Goal: Task Accomplishment & Management: Use online tool/utility

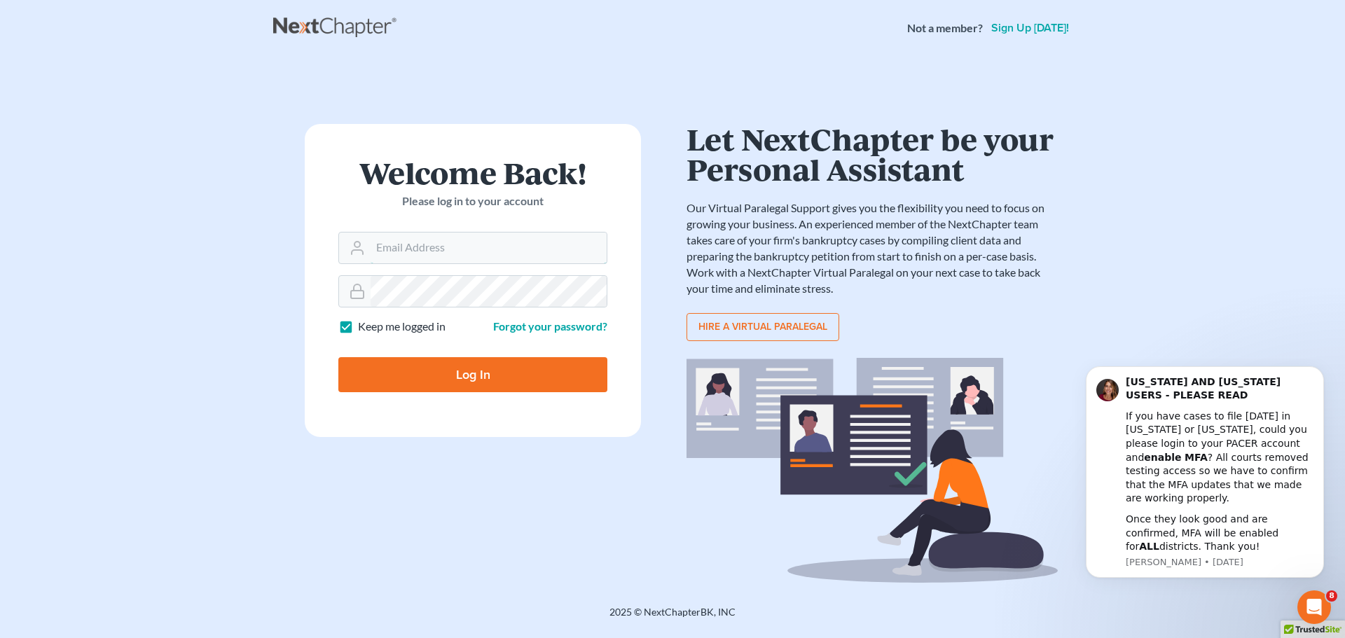
type input "[EMAIL_ADDRESS][DOMAIN_NAME]"
click at [393, 384] on input "Log In" at bounding box center [472, 374] width 269 height 35
type input "Thinking..."
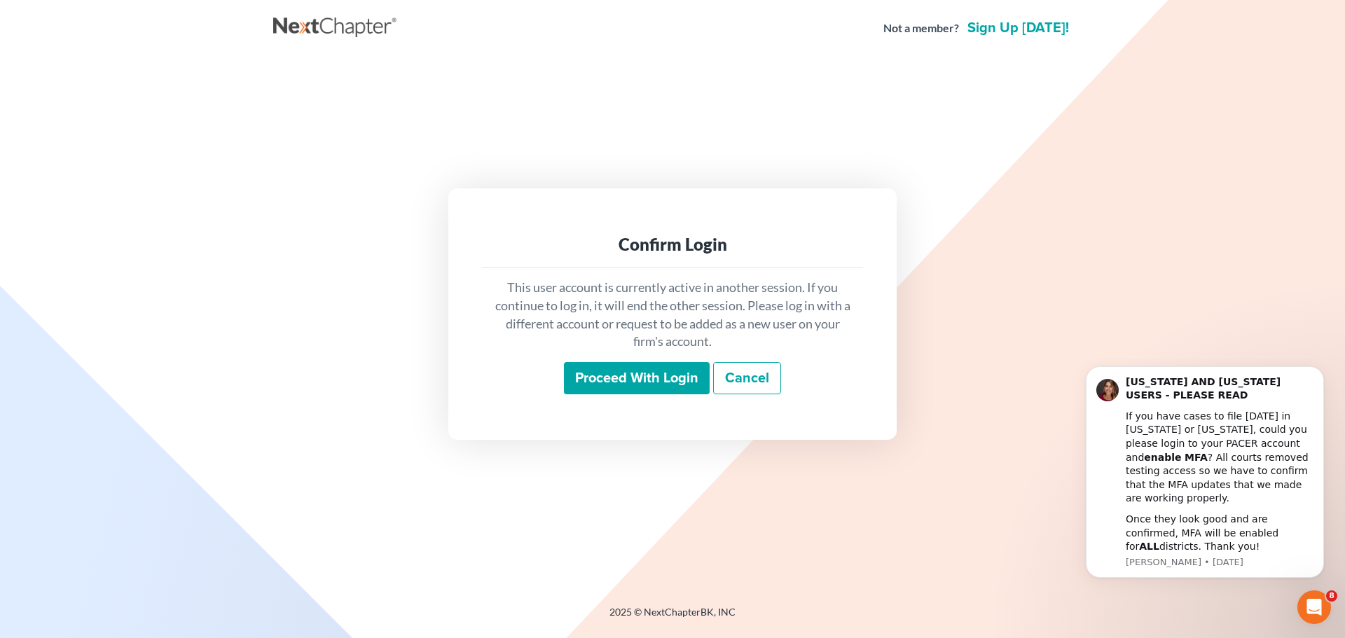
click at [588, 385] on input "Proceed with login" at bounding box center [637, 378] width 146 height 32
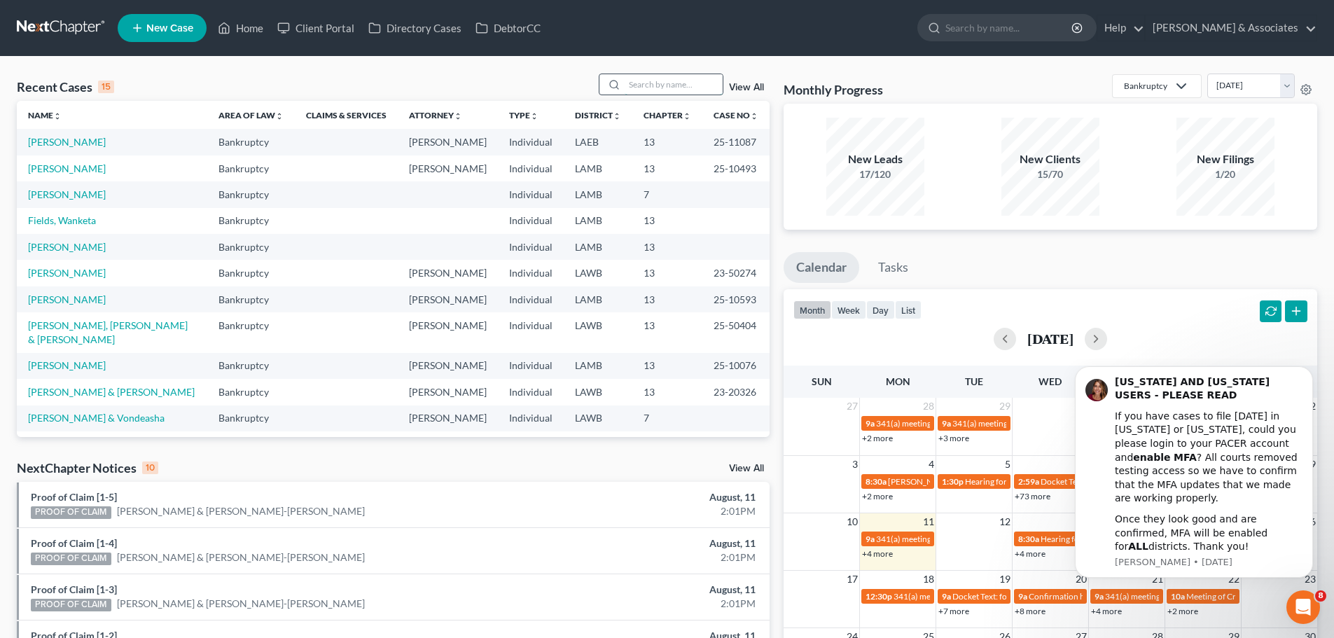
click at [639, 88] on input "search" at bounding box center [674, 84] width 98 height 20
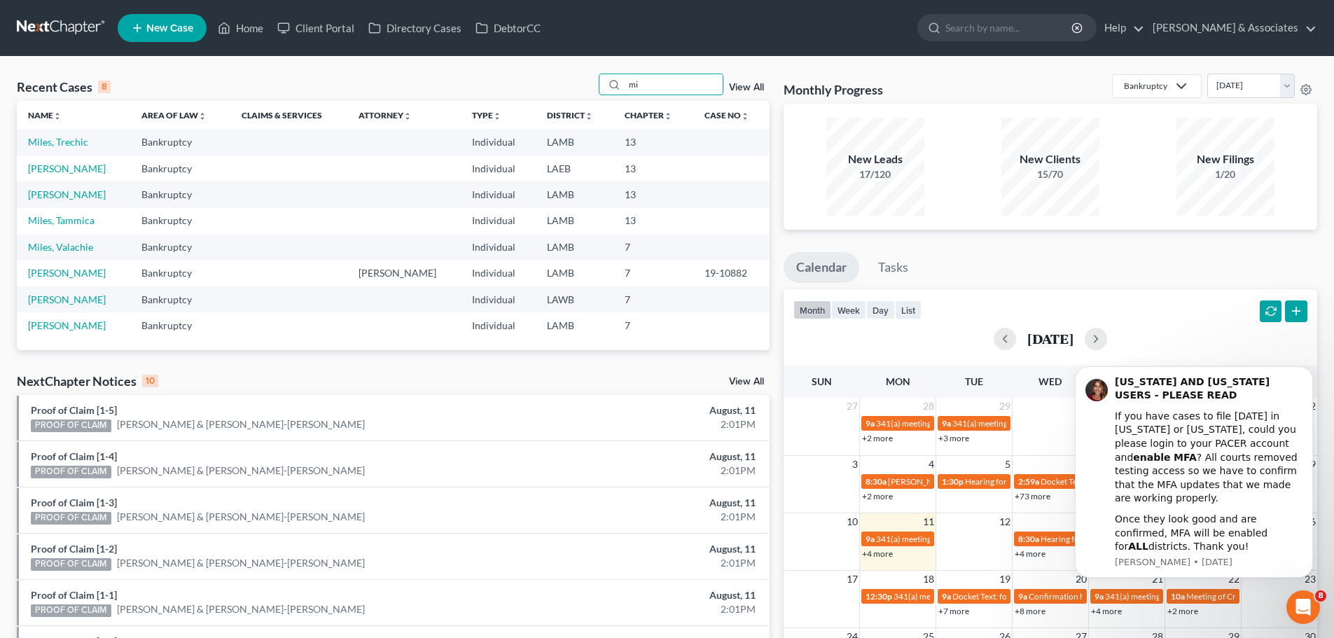
type input "m"
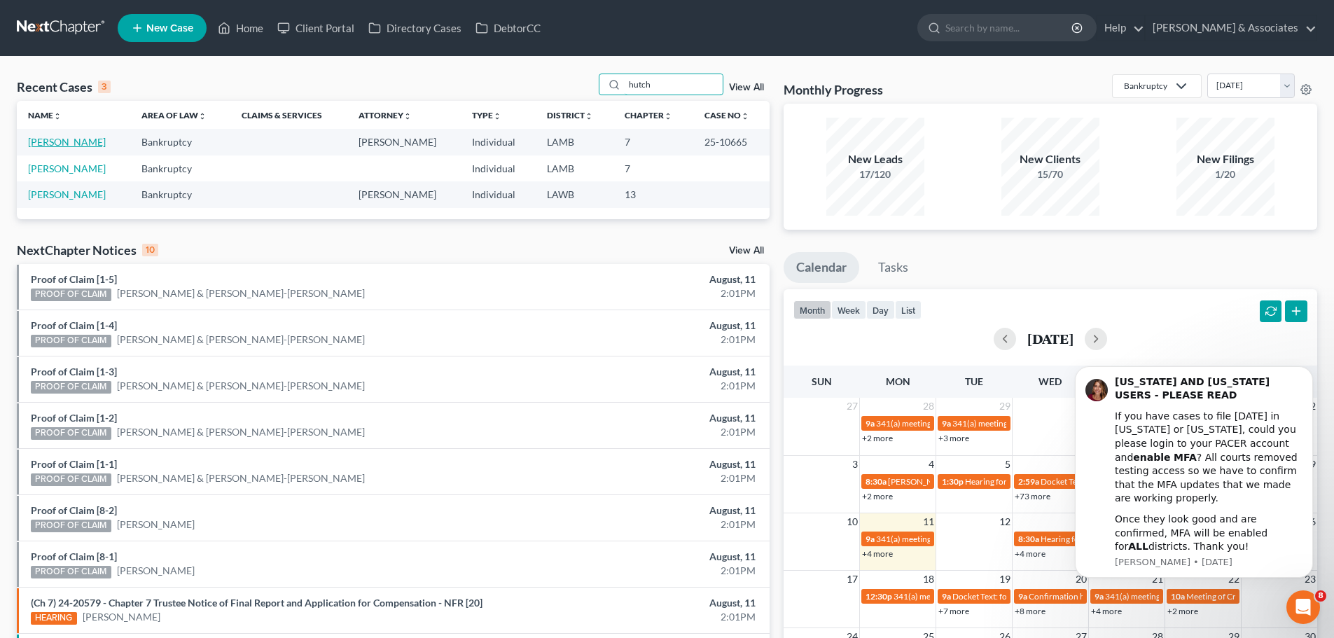
type input "hutch"
click at [77, 145] on link "[PERSON_NAME]" at bounding box center [67, 142] width 78 height 12
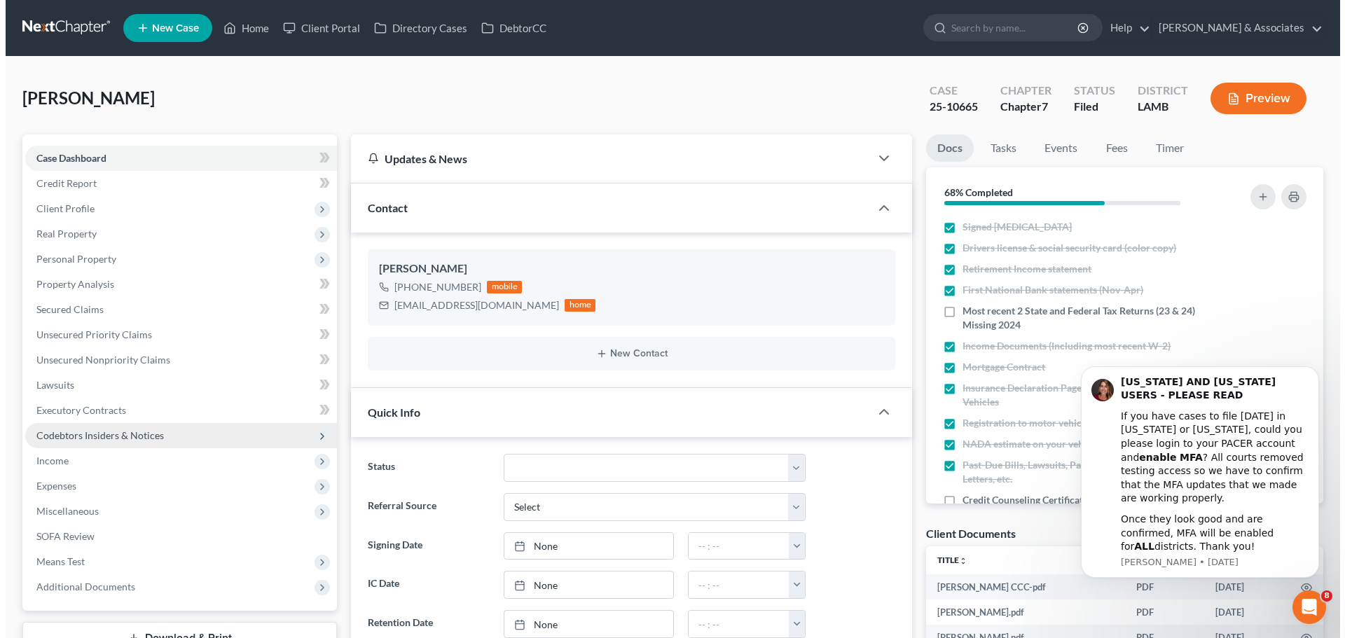
scroll to position [1041, 0]
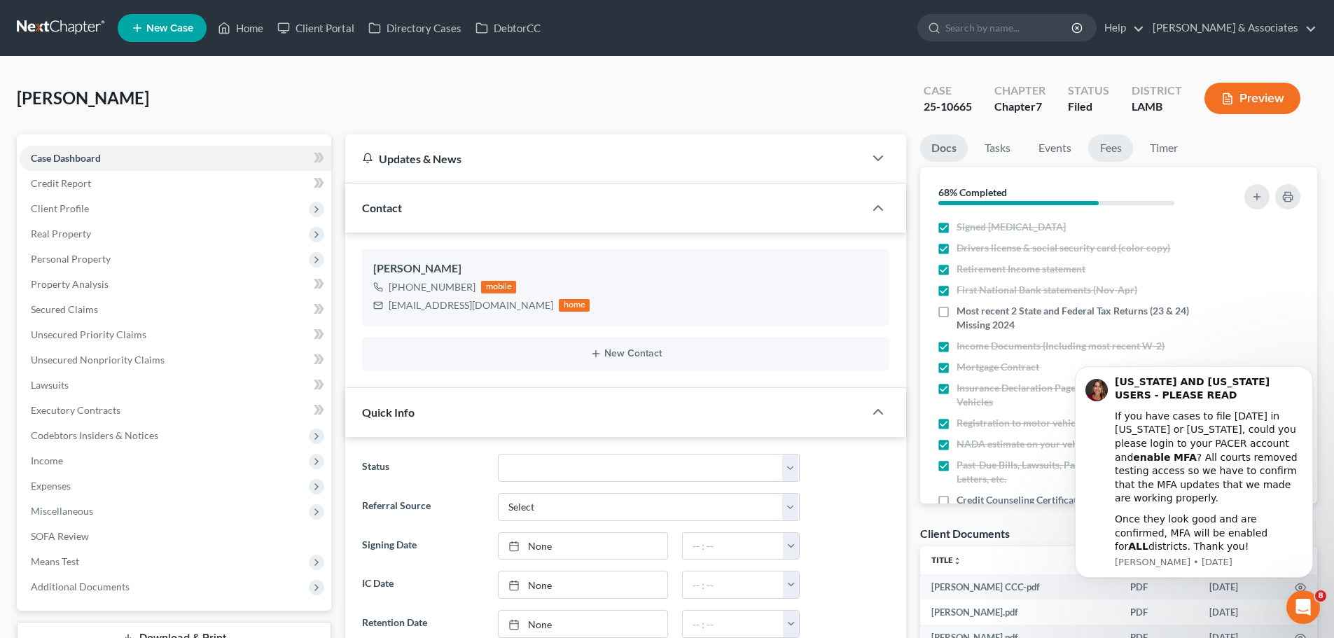
click at [1102, 144] on link "Fees" at bounding box center [1110, 147] width 45 height 27
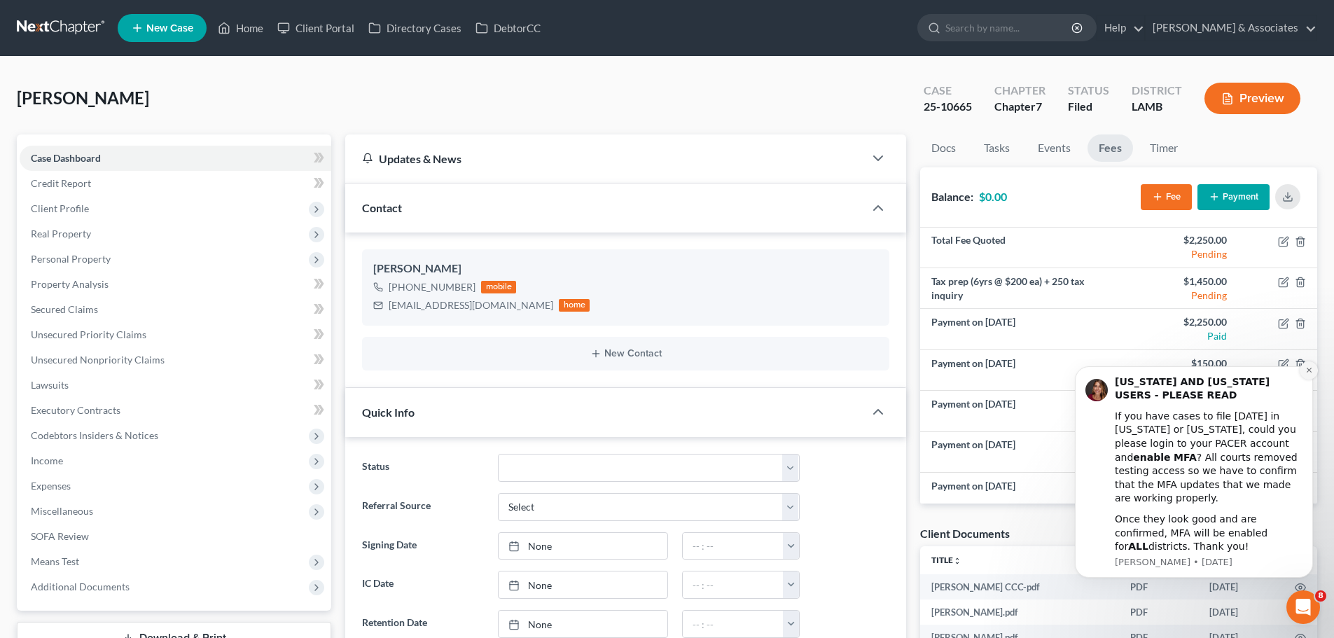
click at [1305, 374] on icon "Dismiss notification" at bounding box center [1309, 370] width 8 height 8
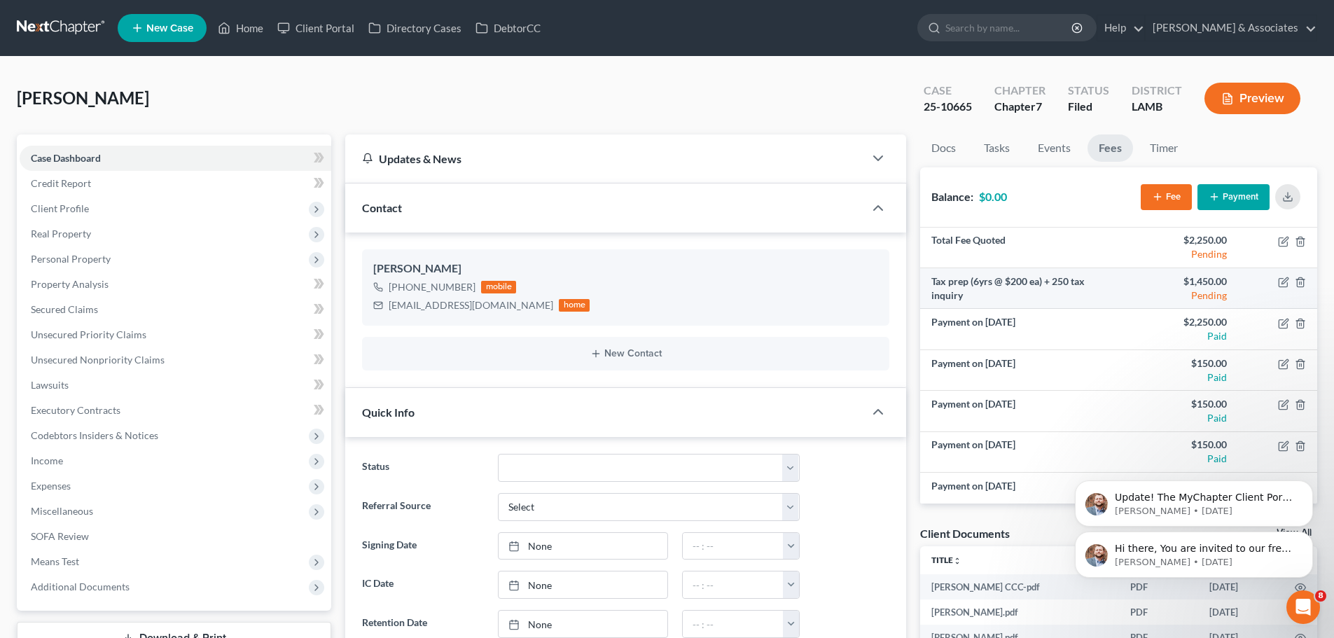
click at [1123, 280] on td "$1,450.00 Pending" at bounding box center [1178, 288] width 119 height 41
click at [1278, 283] on icon "button" at bounding box center [1283, 282] width 11 height 11
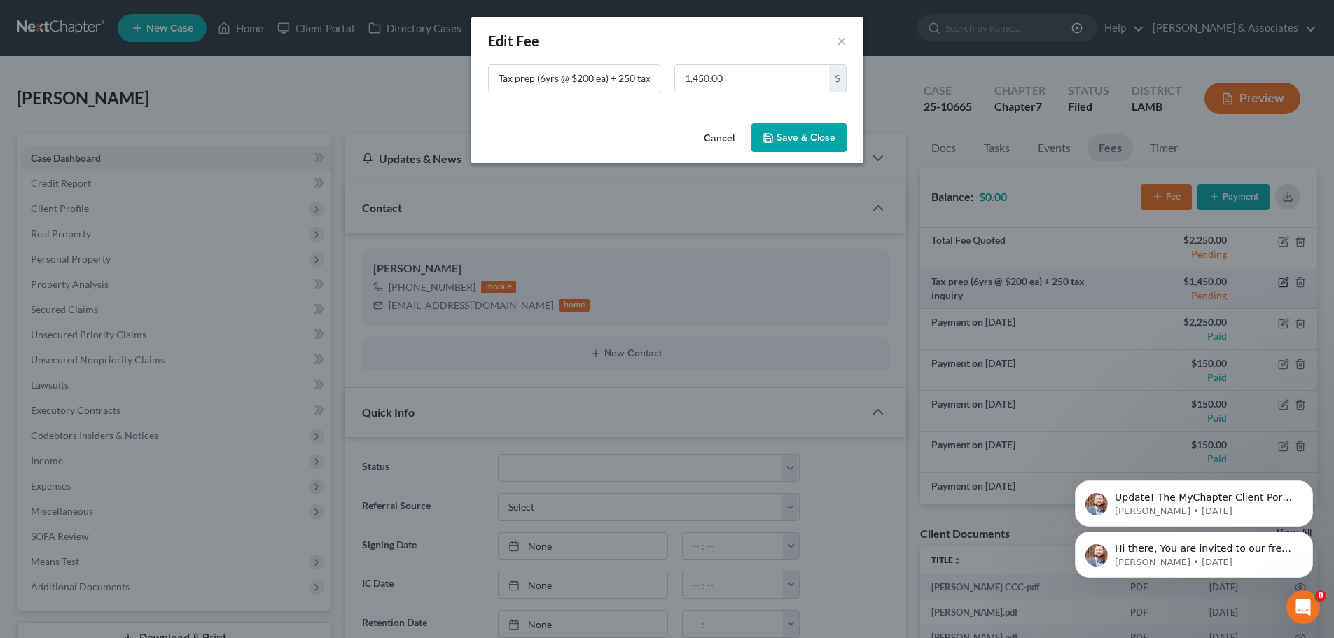
scroll to position [1013, 0]
click at [819, 142] on button "Save & Close" at bounding box center [803, 137] width 95 height 29
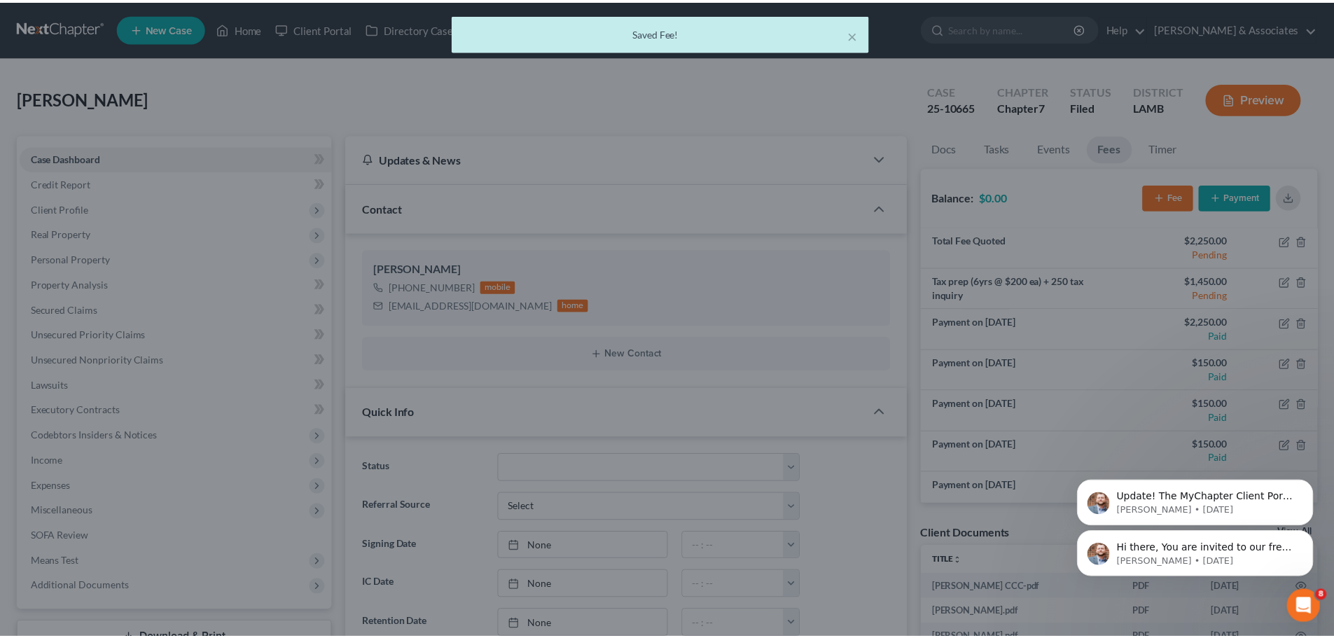
scroll to position [1041, 0]
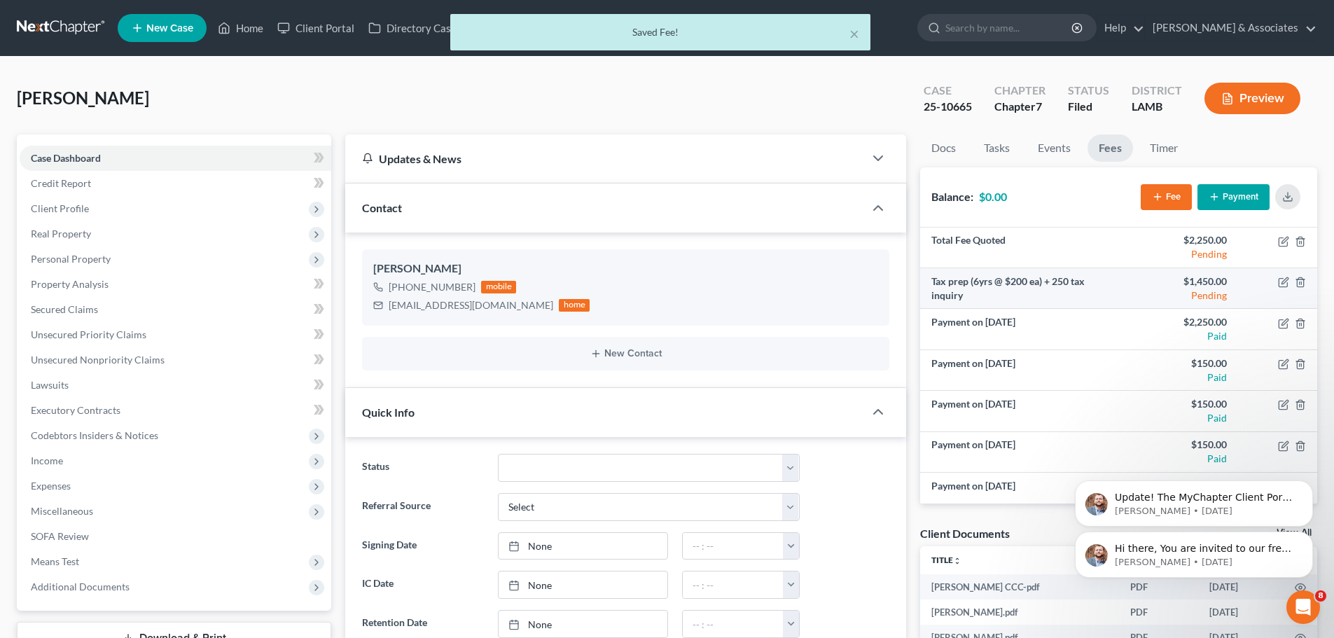
click at [1081, 282] on td "Tax prep (6yrs @ $200 ea) + 250 tax inquiry" at bounding box center [1019, 288] width 198 height 41
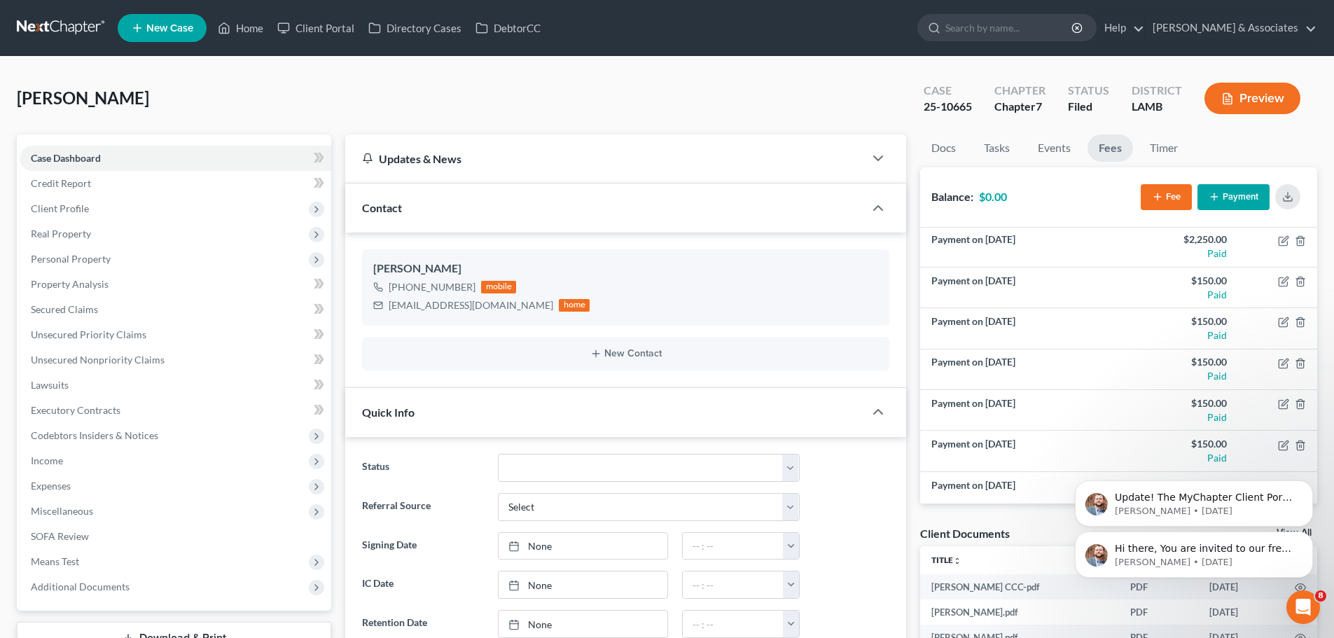
scroll to position [84, 0]
click at [331, 91] on div "Hutchings, Kevin Upgraded Case 25-10665 Chapter Chapter 7 Status Filed District…" at bounding box center [667, 104] width 1301 height 61
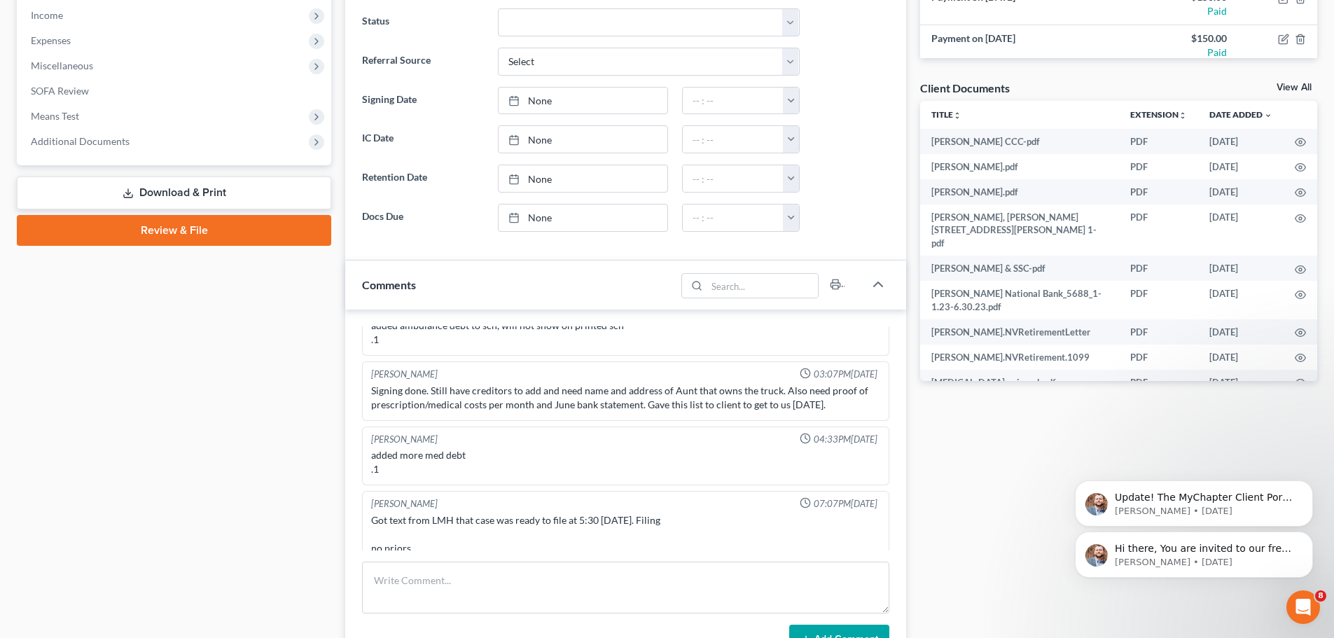
scroll to position [448, 0]
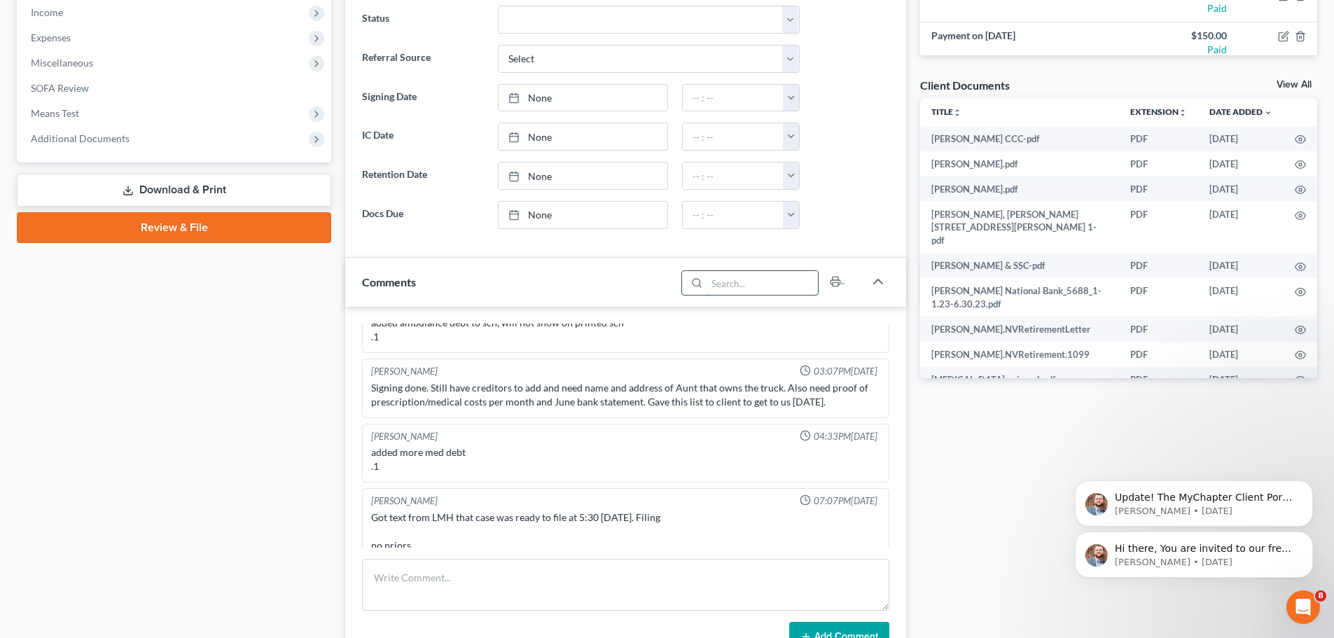
click at [760, 280] on input "search" at bounding box center [762, 283] width 111 height 24
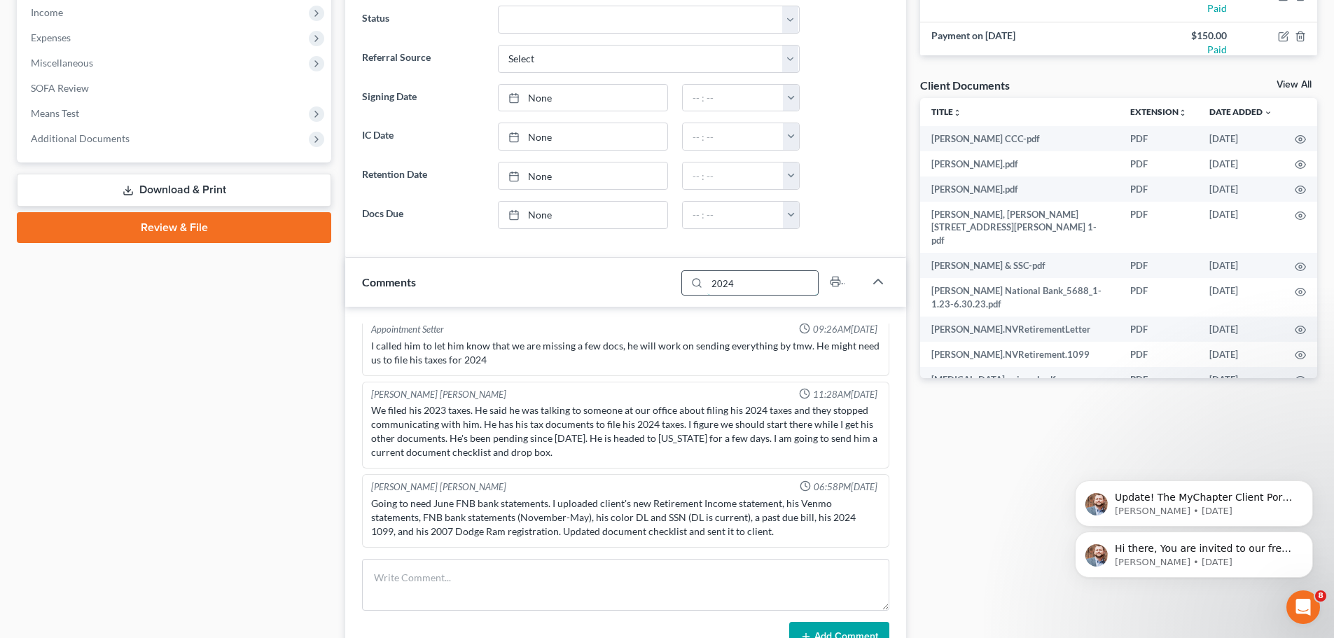
scroll to position [7, 0]
click at [758, 282] on input "2024" at bounding box center [762, 283] width 111 height 24
type input "2"
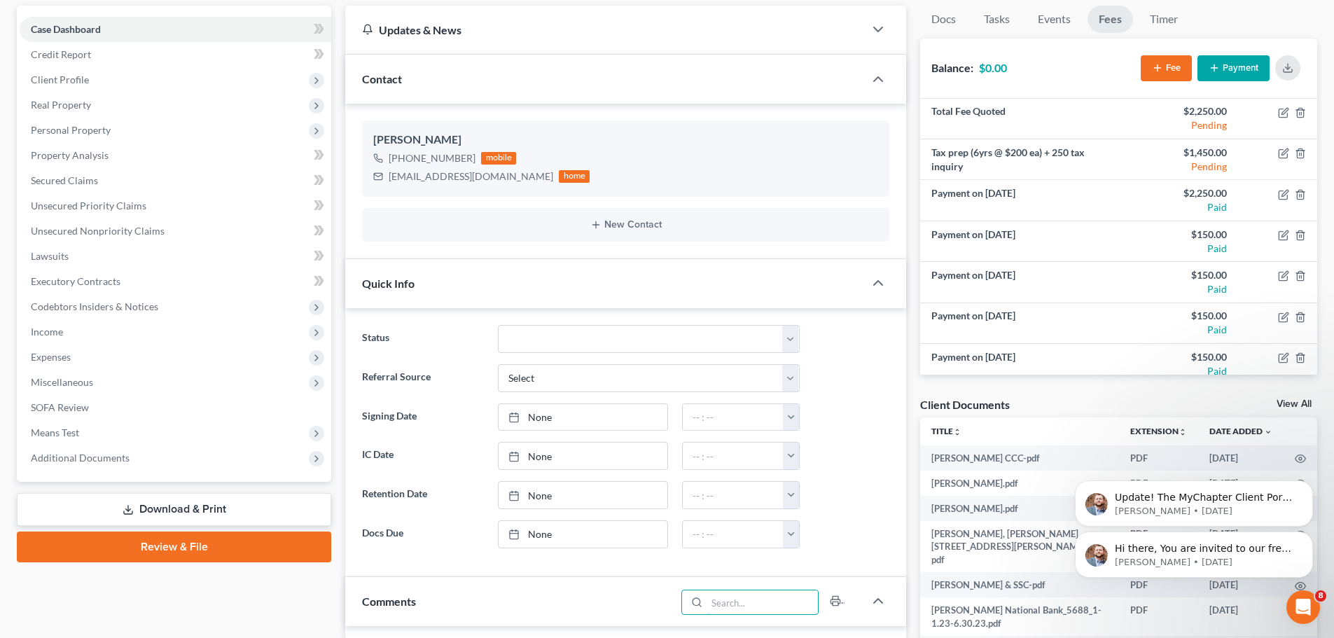
scroll to position [0, 0]
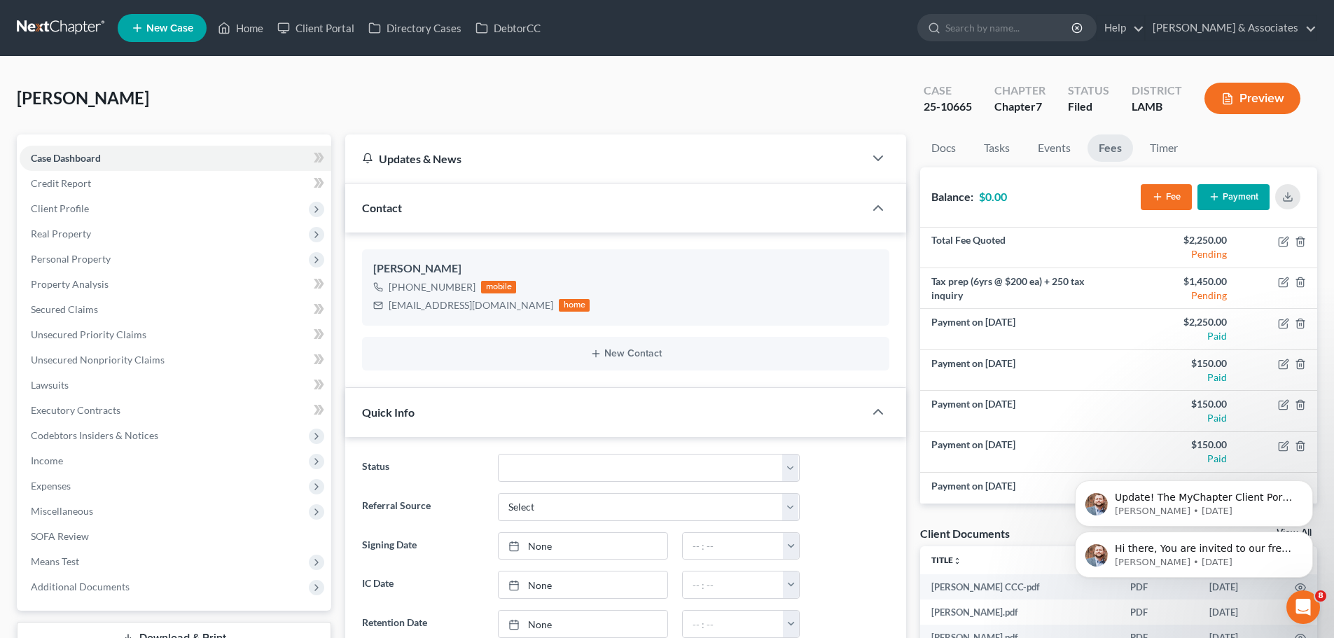
click at [56, 27] on link at bounding box center [62, 27] width 90 height 25
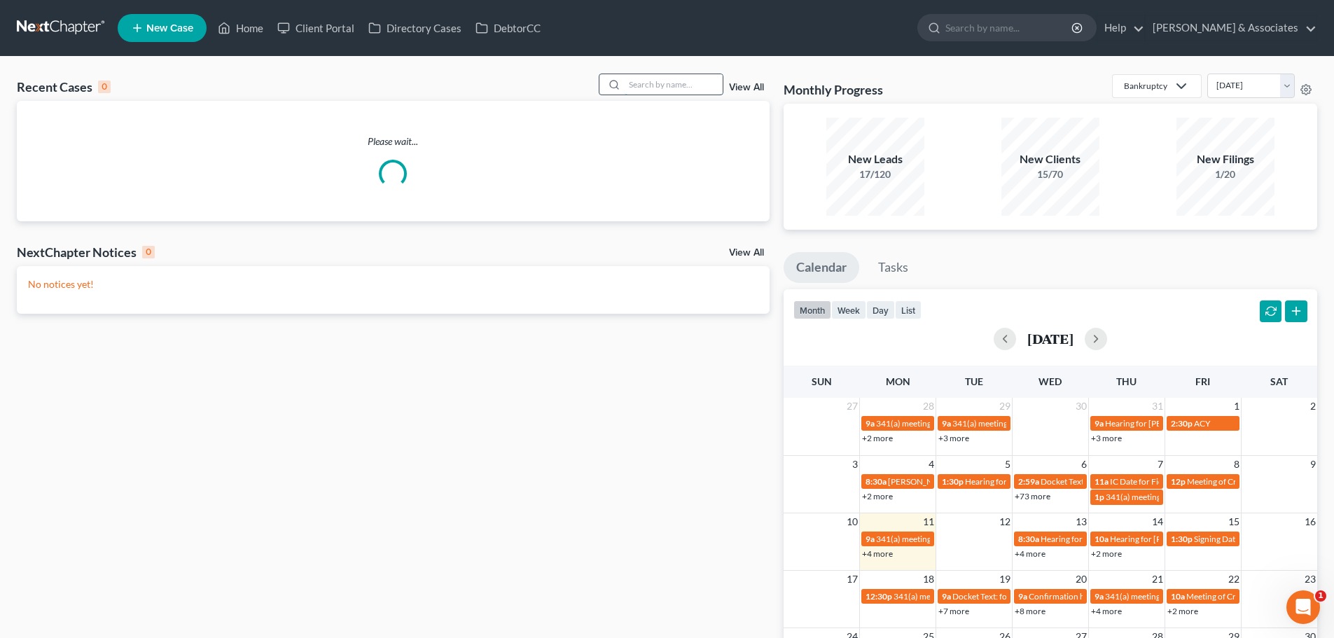
click at [635, 83] on input "search" at bounding box center [674, 84] width 98 height 20
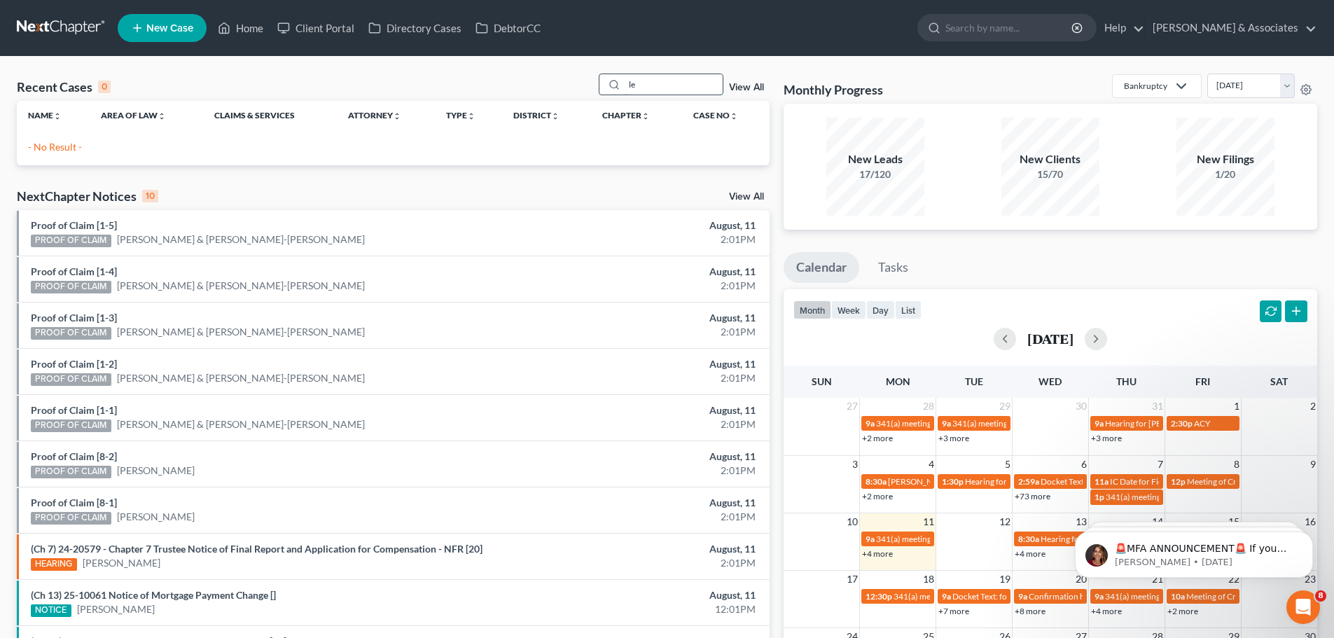
type input "l"
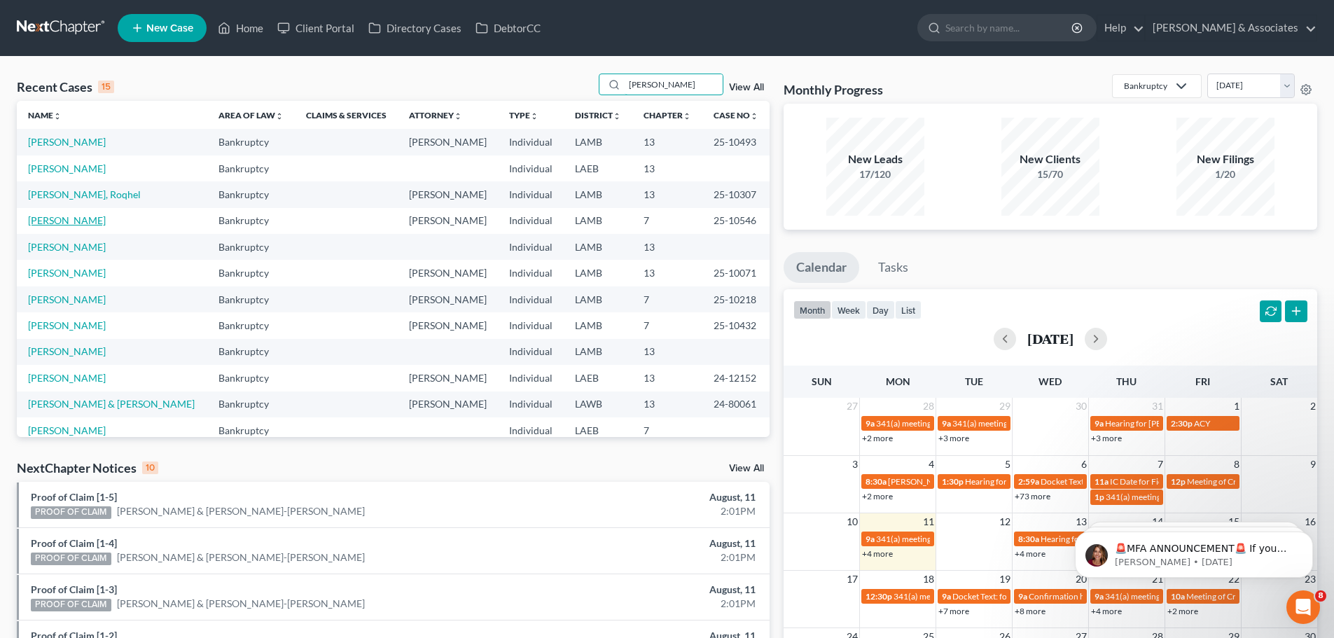
type input "johnson"
click at [74, 219] on link "[PERSON_NAME]" at bounding box center [67, 220] width 78 height 12
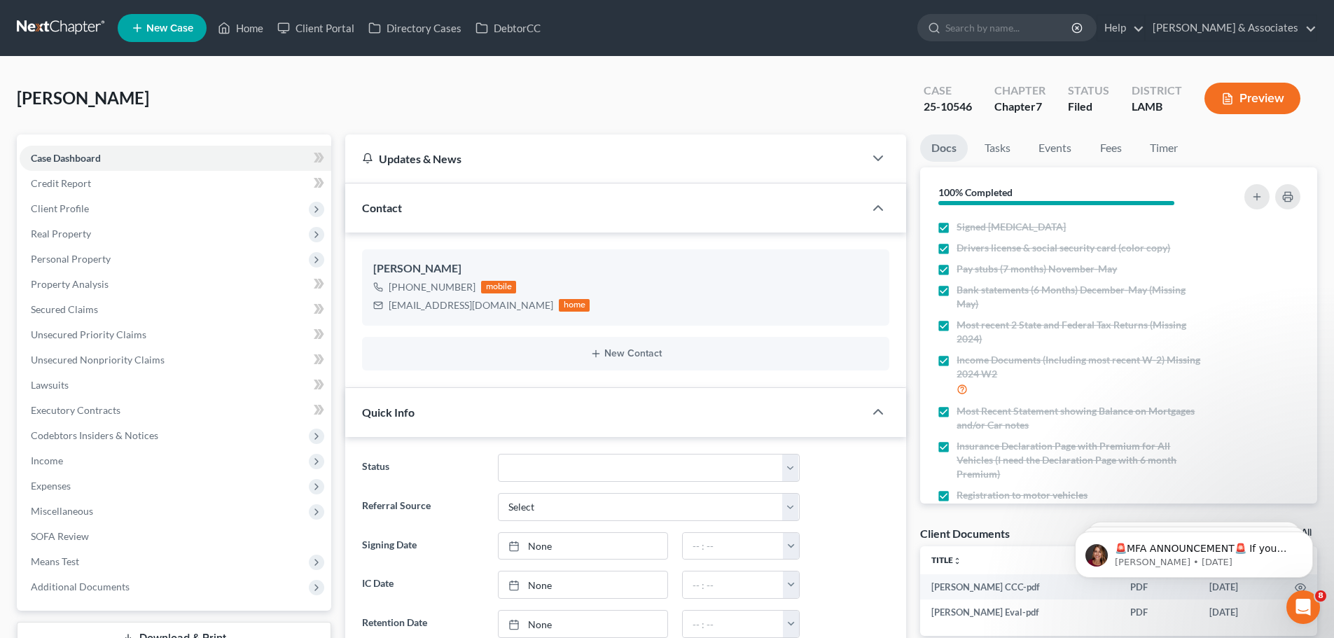
click at [67, 24] on link at bounding box center [62, 27] width 90 height 25
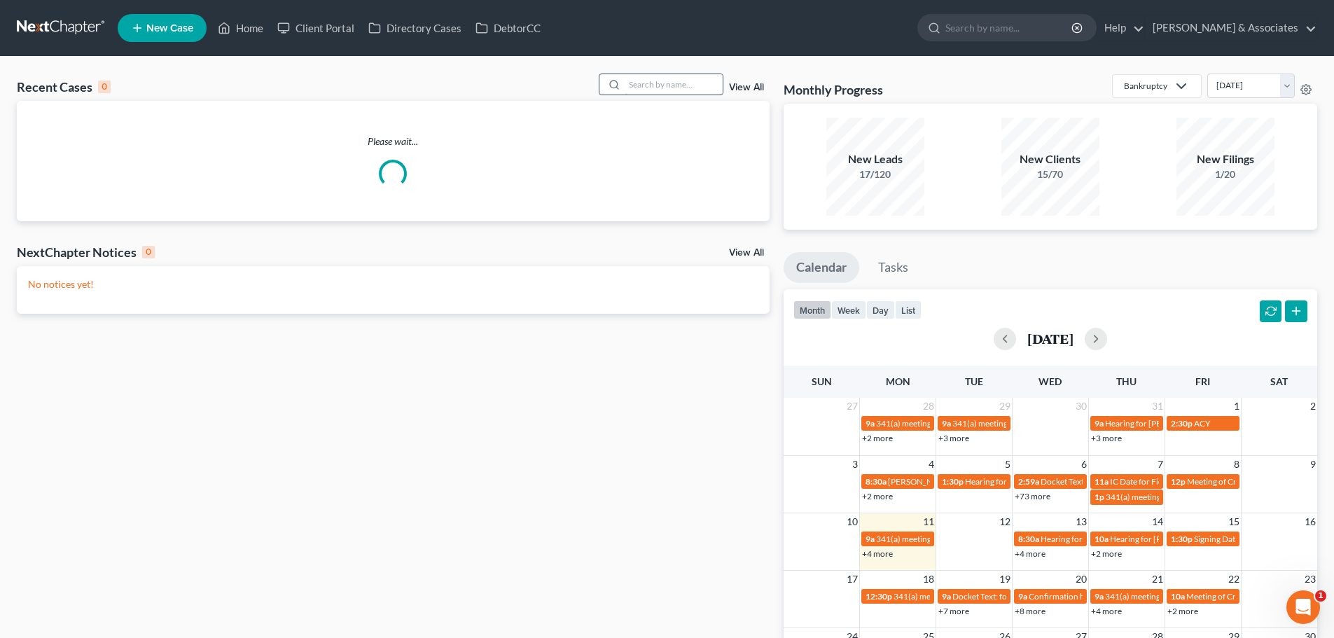
click at [649, 79] on input "search" at bounding box center [674, 84] width 98 height 20
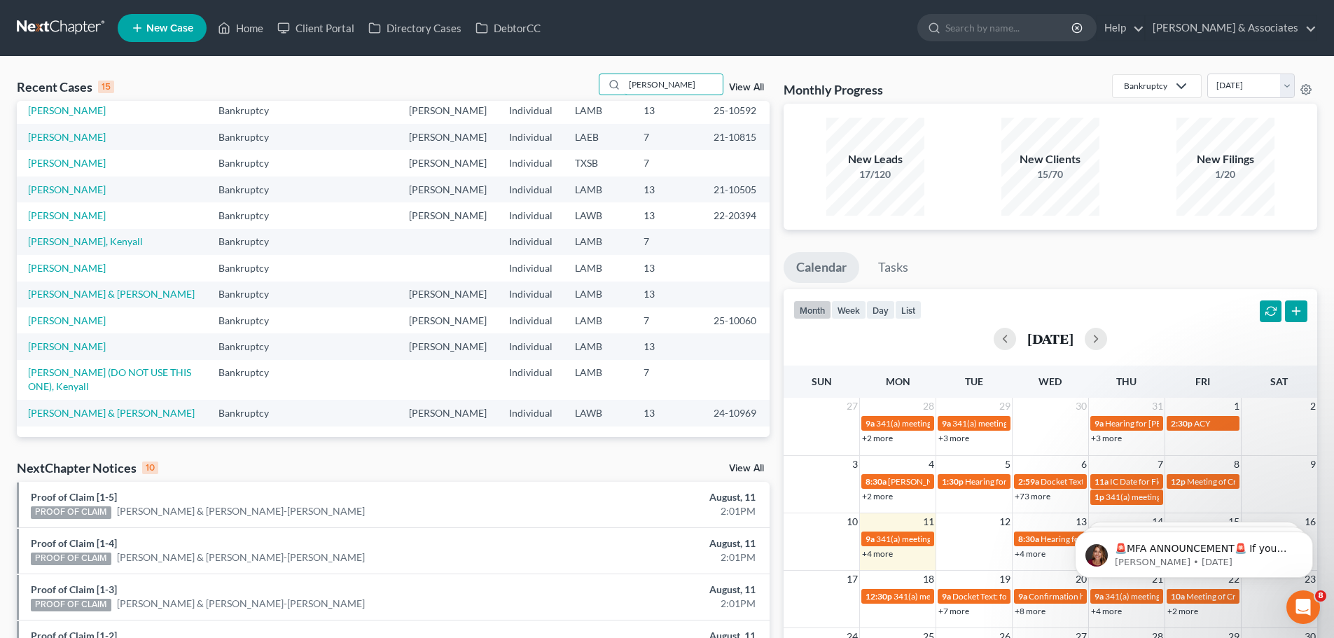
scroll to position [135, 0]
type input "williams"
click at [93, 352] on link "[PERSON_NAME]" at bounding box center [67, 346] width 78 height 12
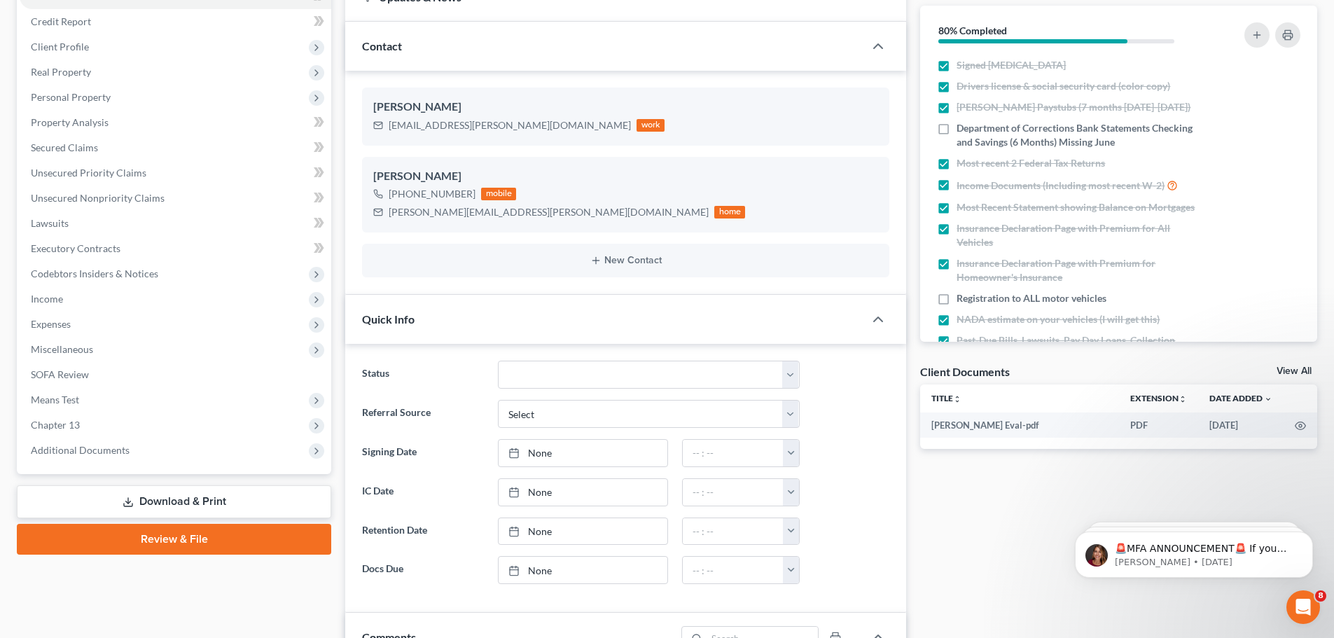
scroll to position [172, 0]
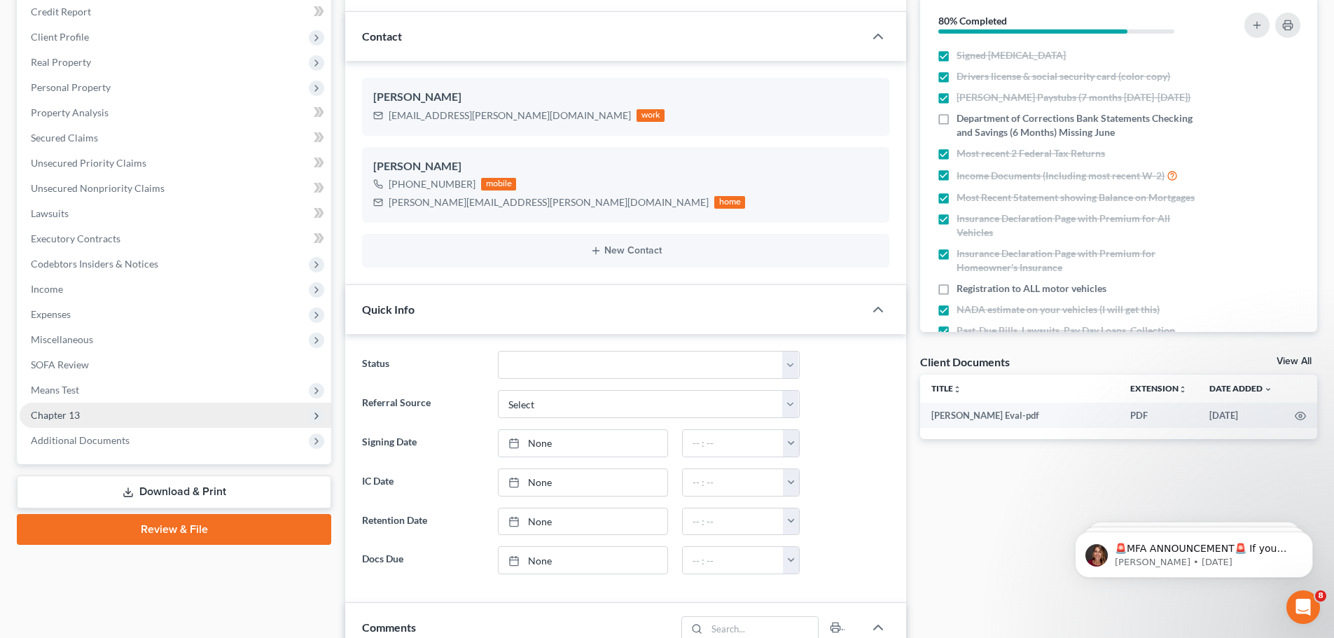
click at [240, 424] on span "Chapter 13" at bounding box center [176, 415] width 312 height 25
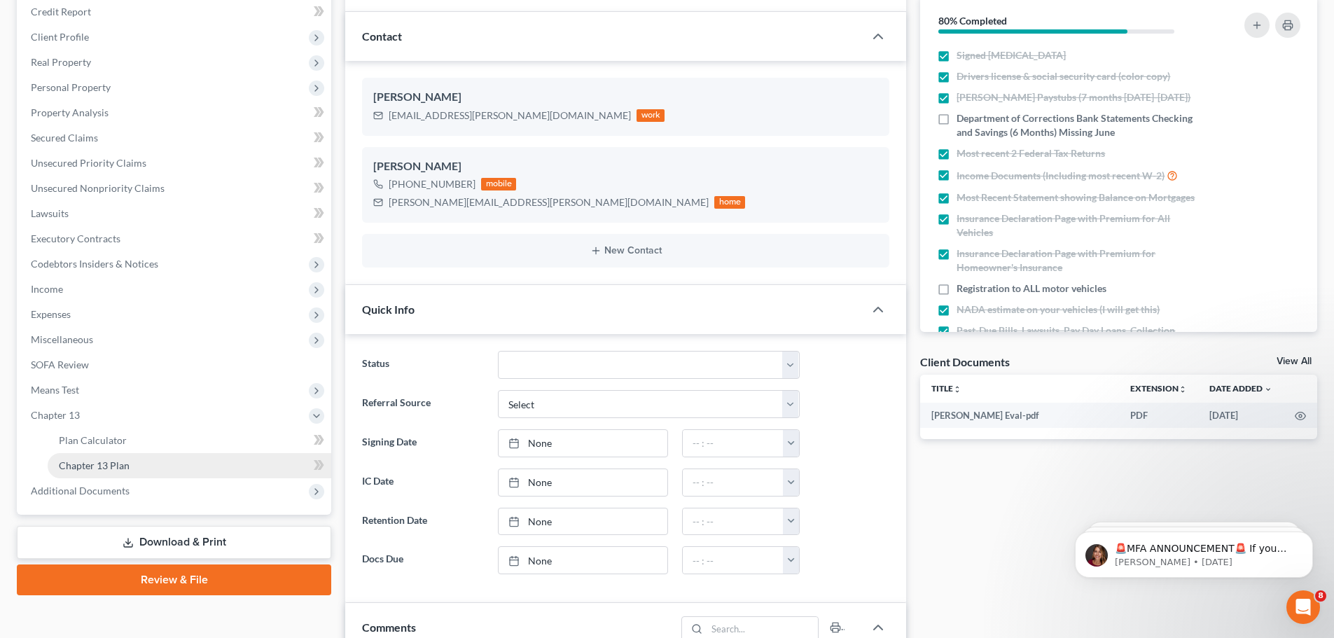
click at [230, 459] on link "Chapter 13 Plan" at bounding box center [190, 465] width 284 height 25
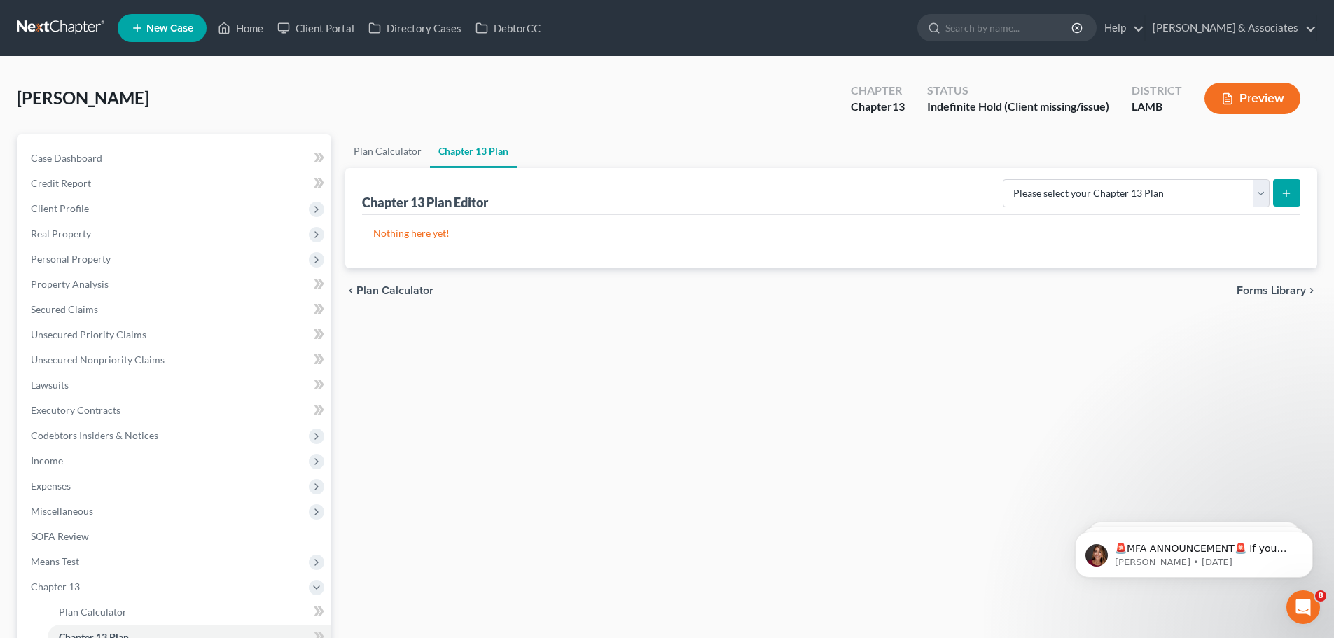
click at [60, 32] on link at bounding box center [62, 27] width 90 height 25
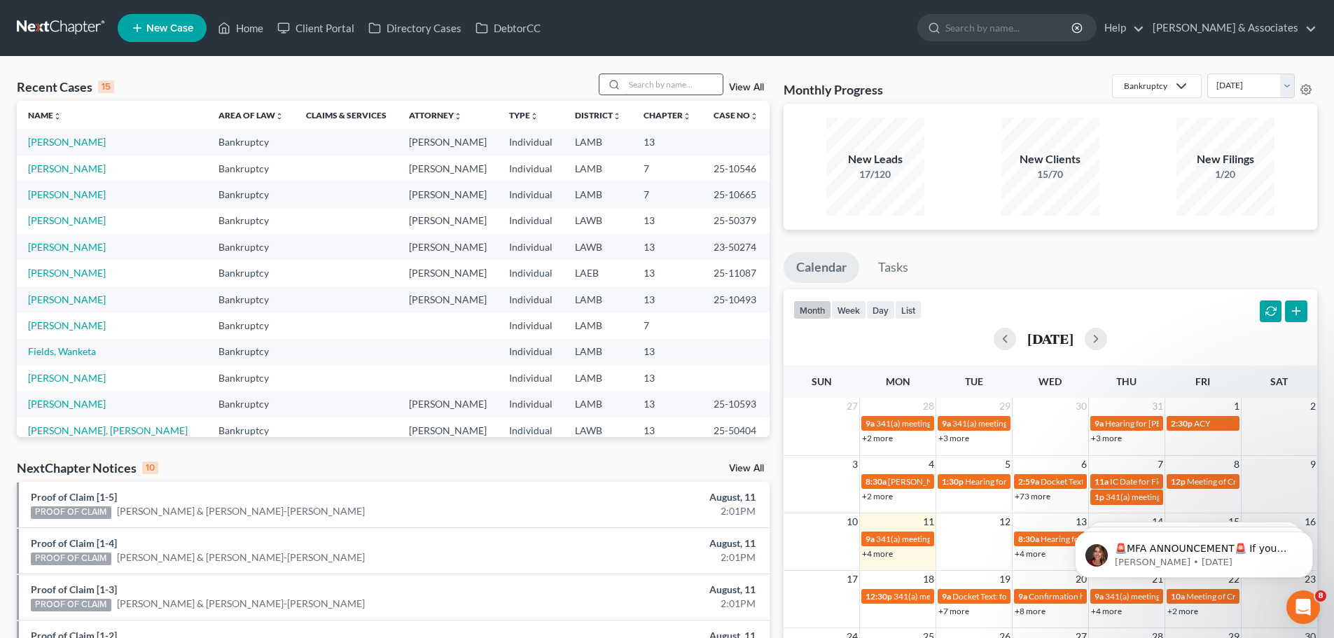
click at [631, 82] on input "search" at bounding box center [674, 84] width 98 height 20
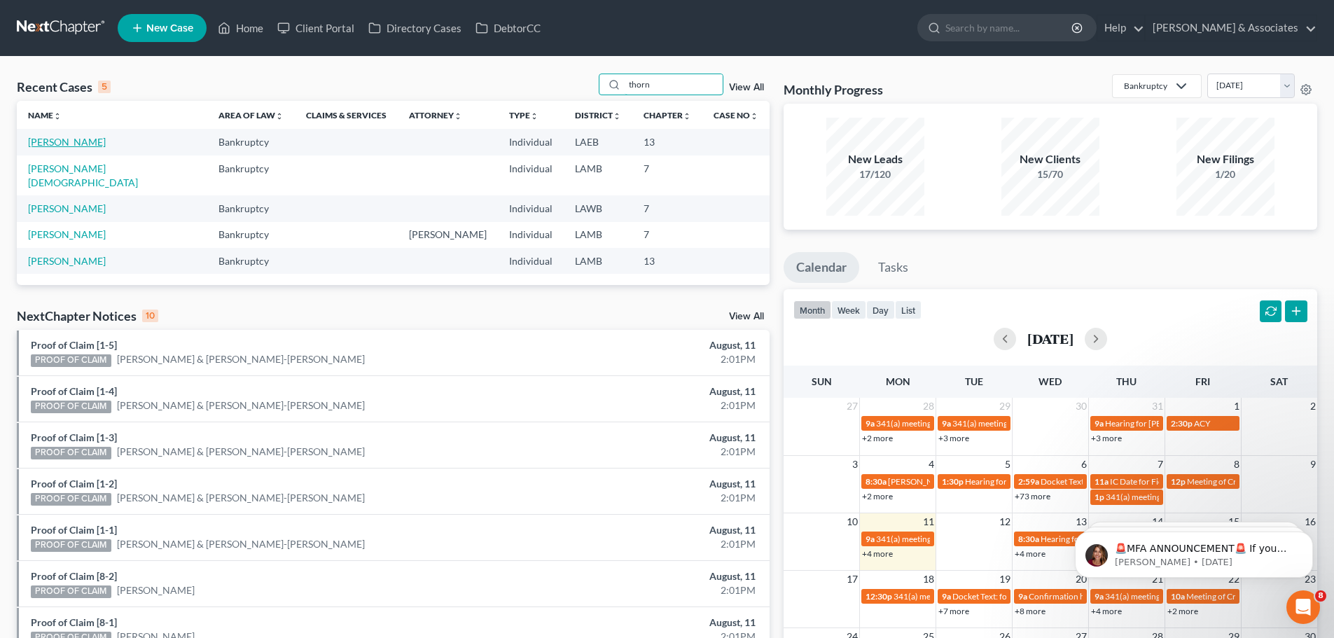
type input "thorn"
click at [83, 140] on link "[PERSON_NAME]" at bounding box center [67, 142] width 78 height 12
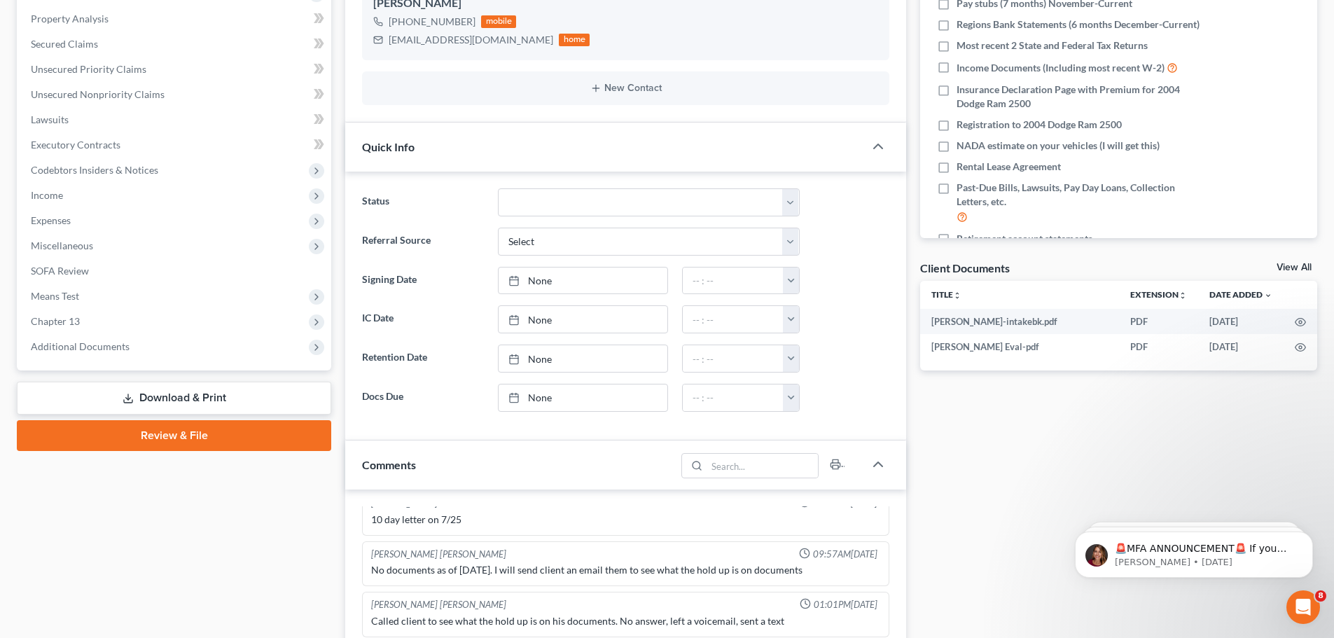
scroll to position [253, 0]
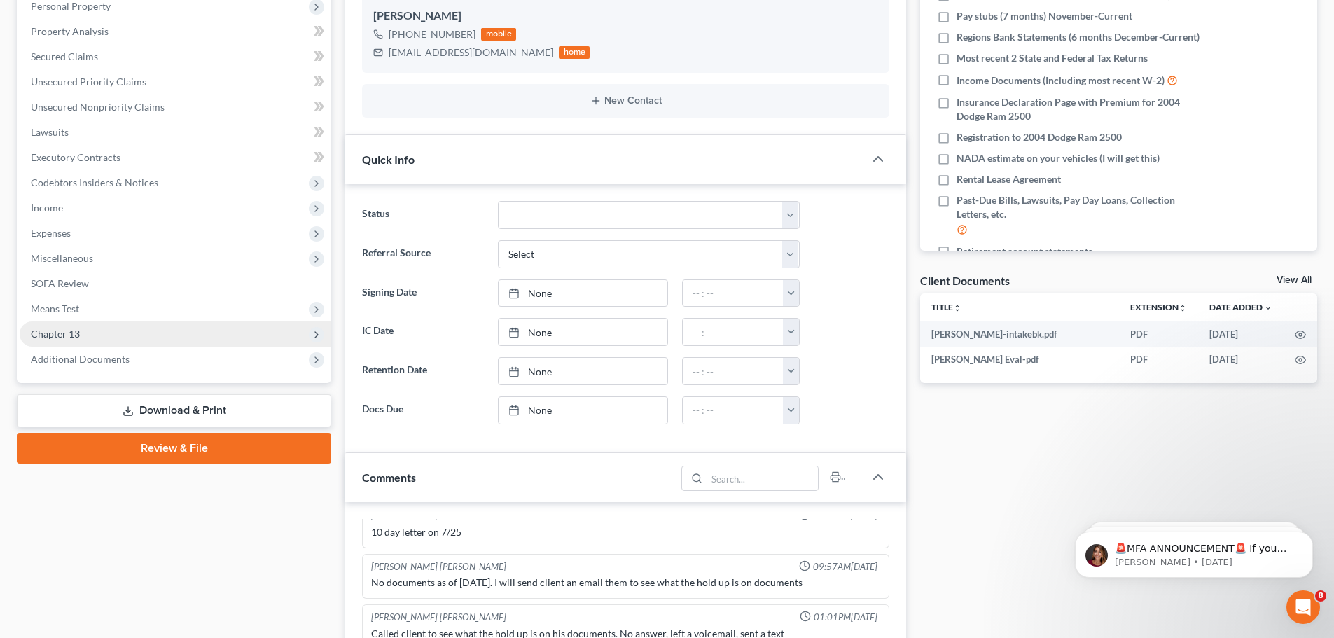
click at [136, 335] on span "Chapter 13" at bounding box center [176, 333] width 312 height 25
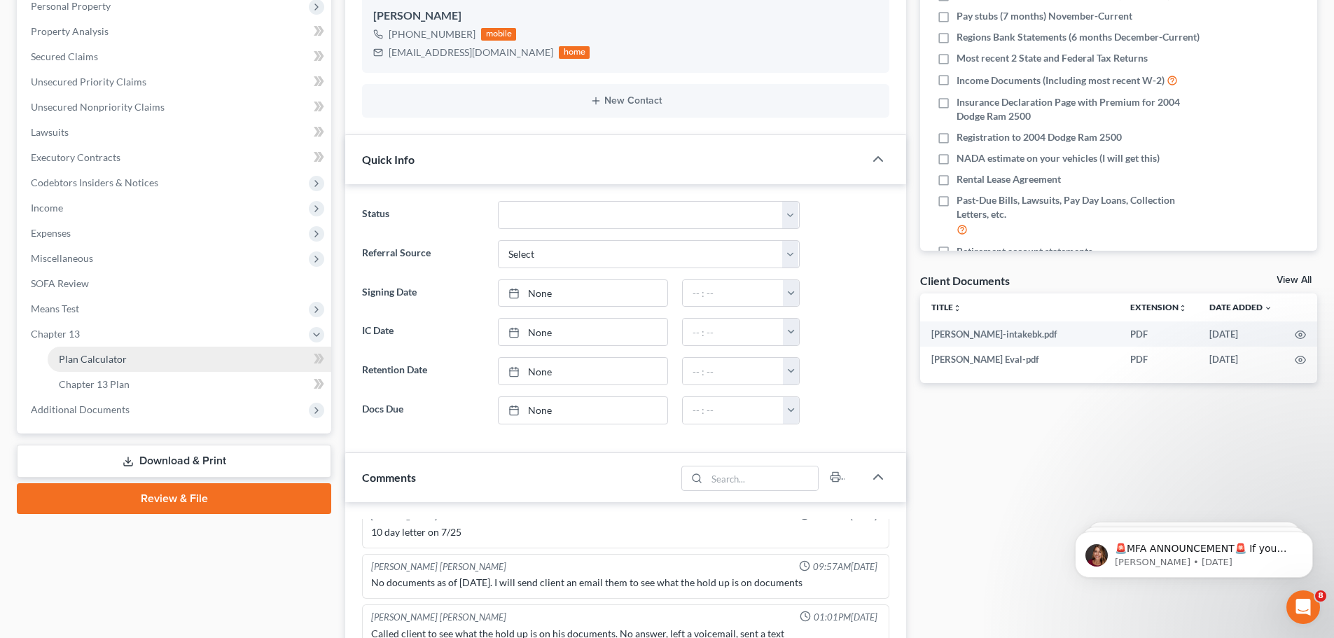
click at [139, 358] on link "Plan Calculator" at bounding box center [190, 359] width 284 height 25
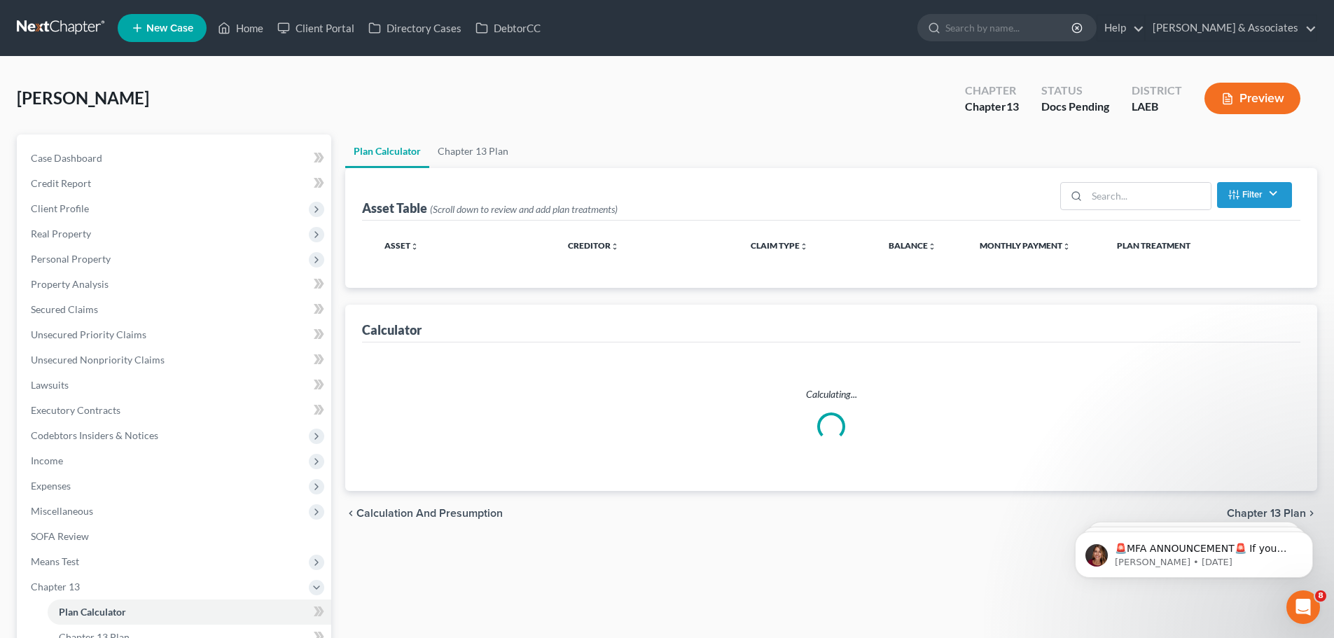
select select "59"
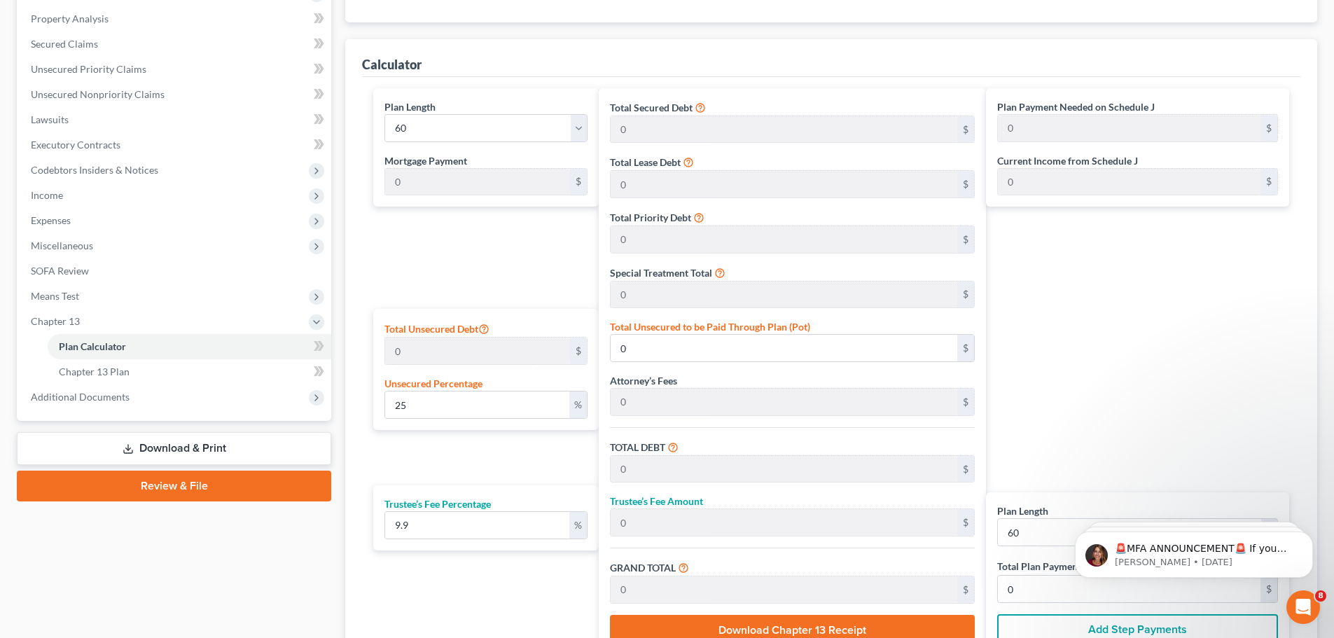
scroll to position [312, 0]
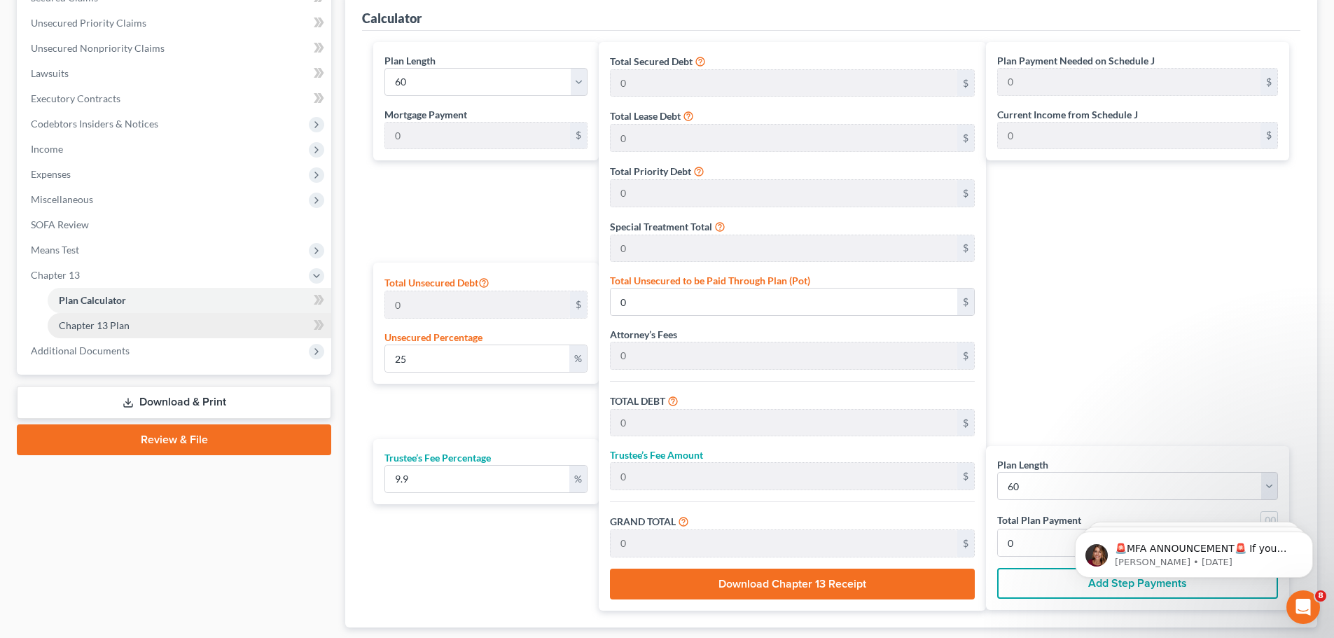
click at [230, 319] on link "Chapter 13 Plan" at bounding box center [190, 325] width 284 height 25
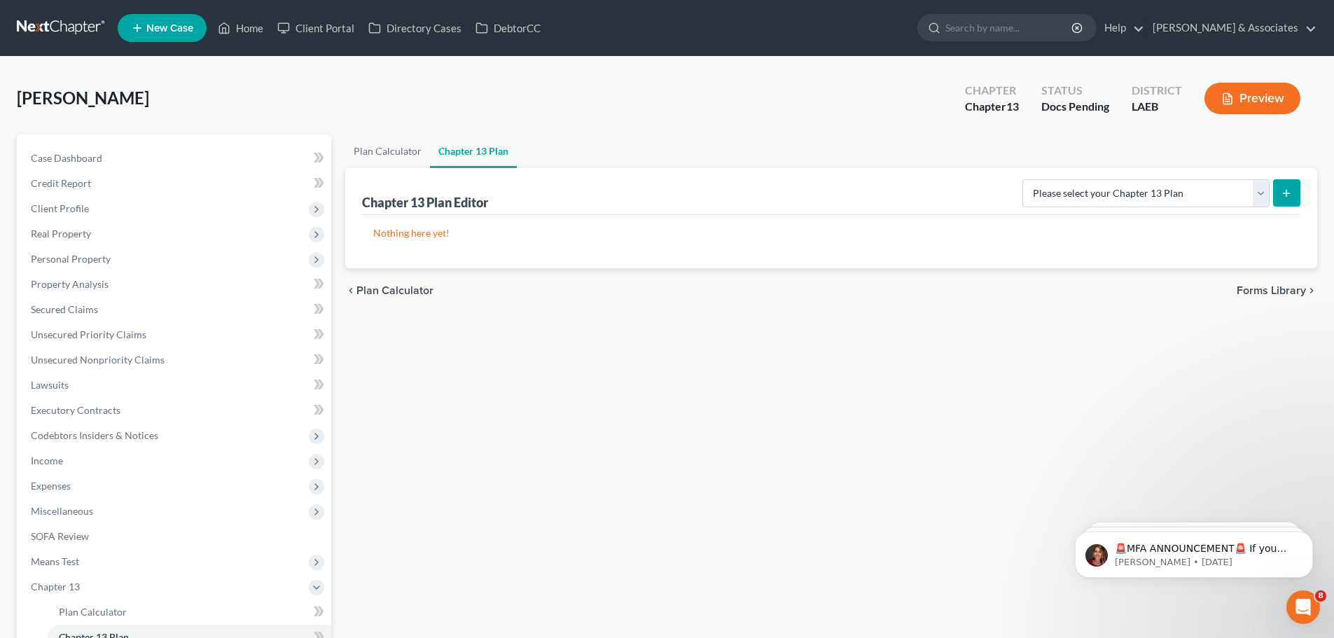
click at [57, 25] on link at bounding box center [62, 27] width 90 height 25
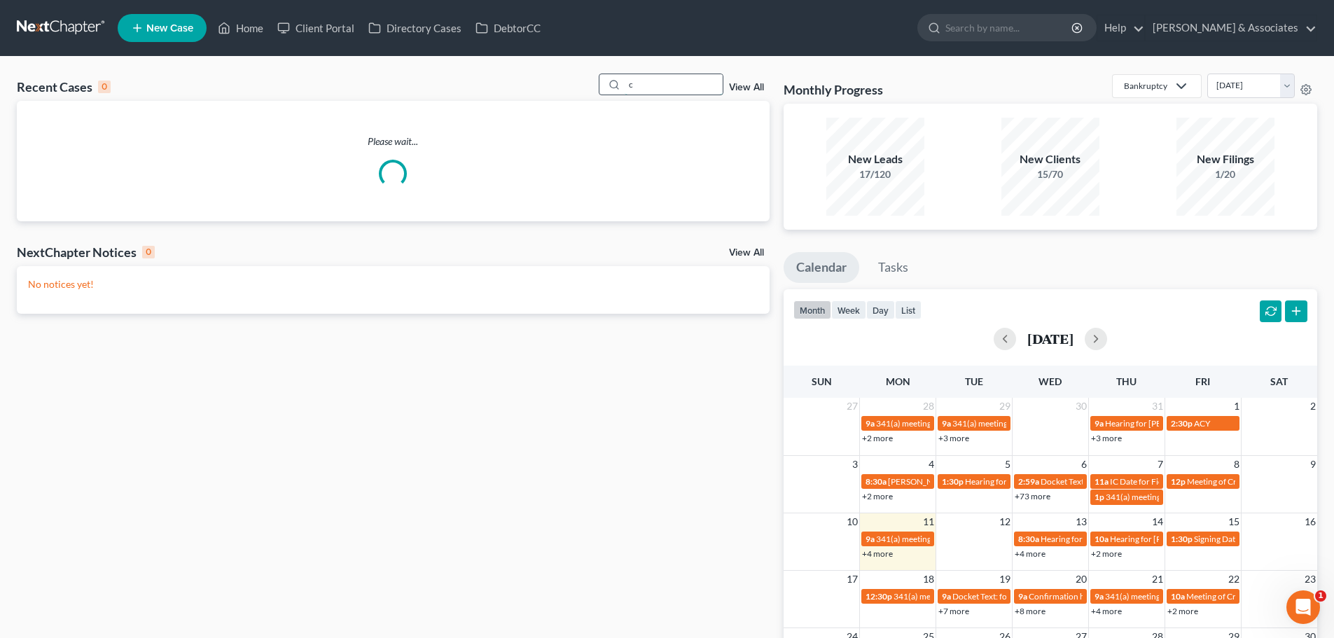
click at [658, 85] on input "c" at bounding box center [674, 84] width 98 height 20
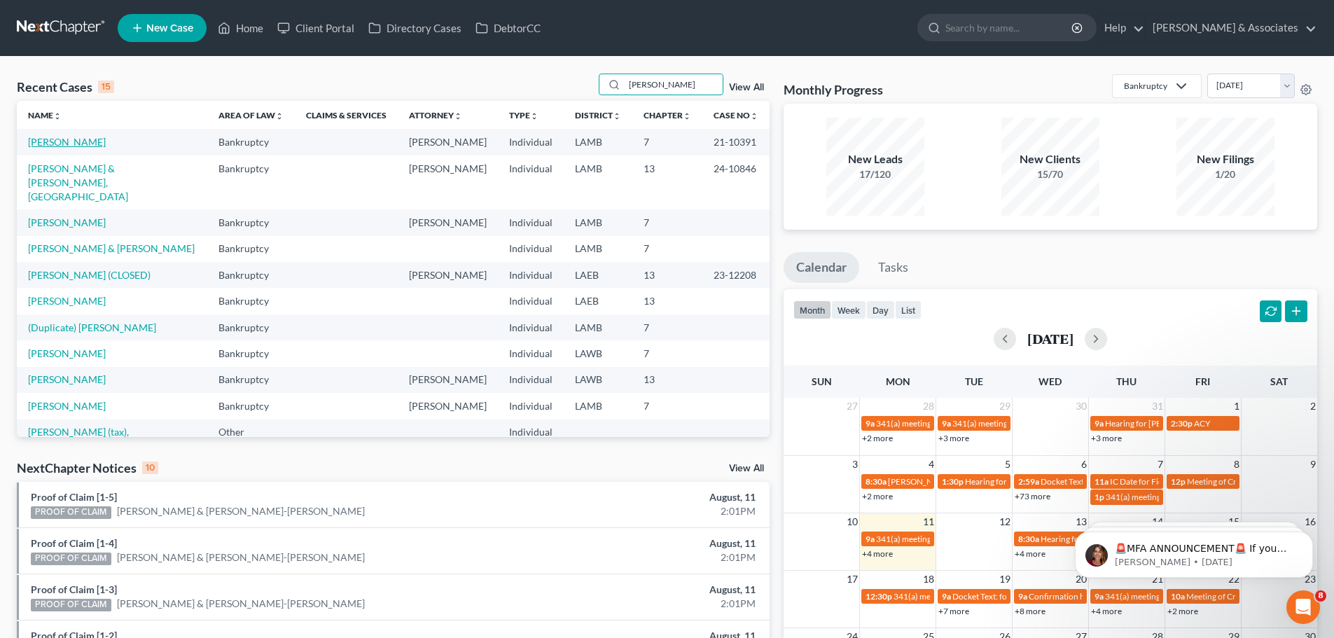
type input "clark"
click at [58, 144] on link "[PERSON_NAME]" at bounding box center [67, 142] width 78 height 12
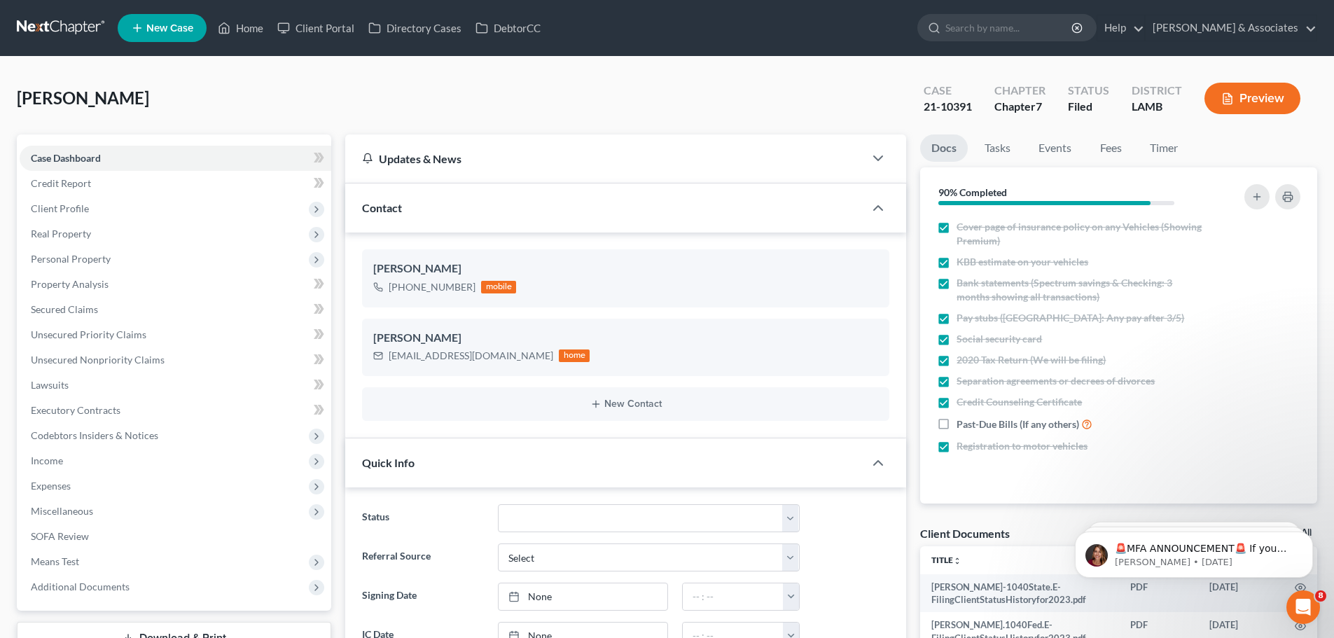
click at [78, 28] on link at bounding box center [62, 27] width 90 height 25
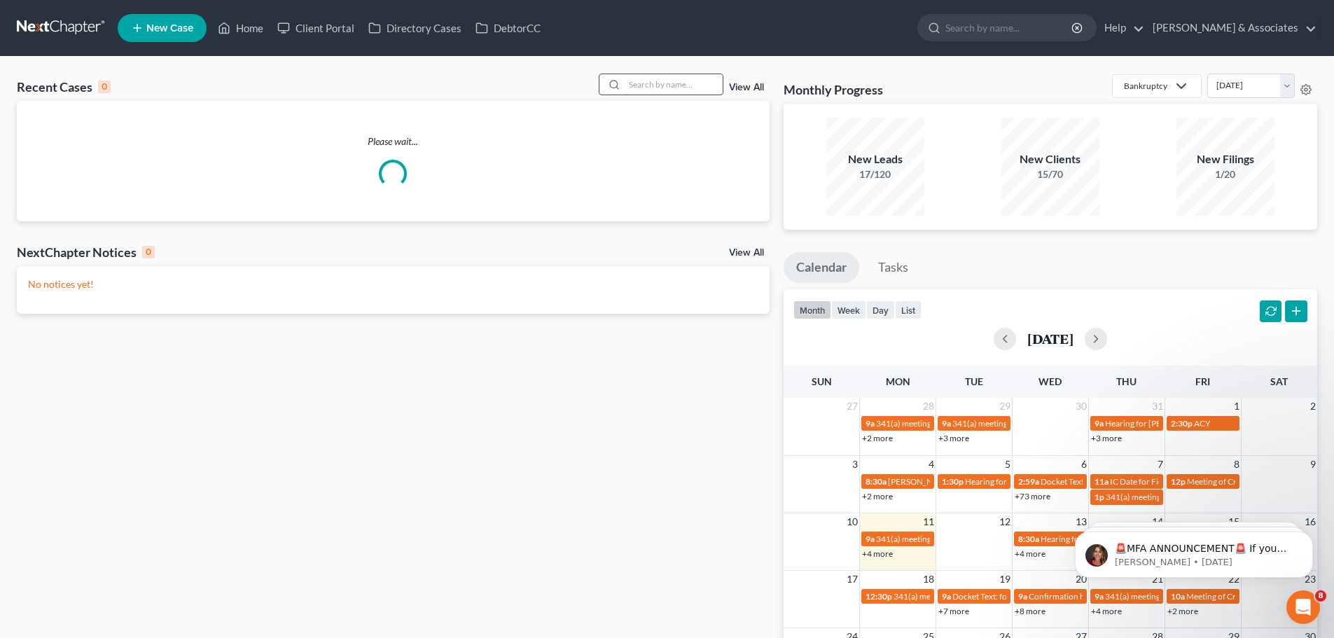
click at [643, 83] on input "search" at bounding box center [674, 84] width 98 height 20
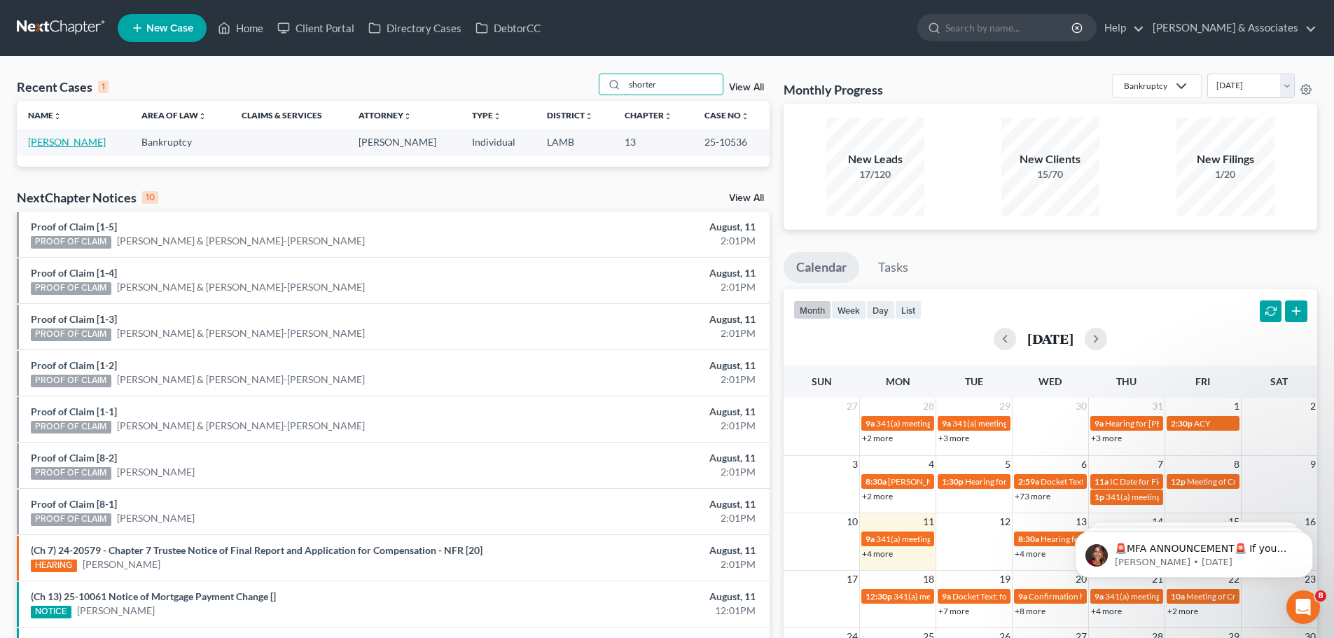
type input "shorter"
click at [81, 138] on link "[PERSON_NAME]" at bounding box center [67, 142] width 78 height 12
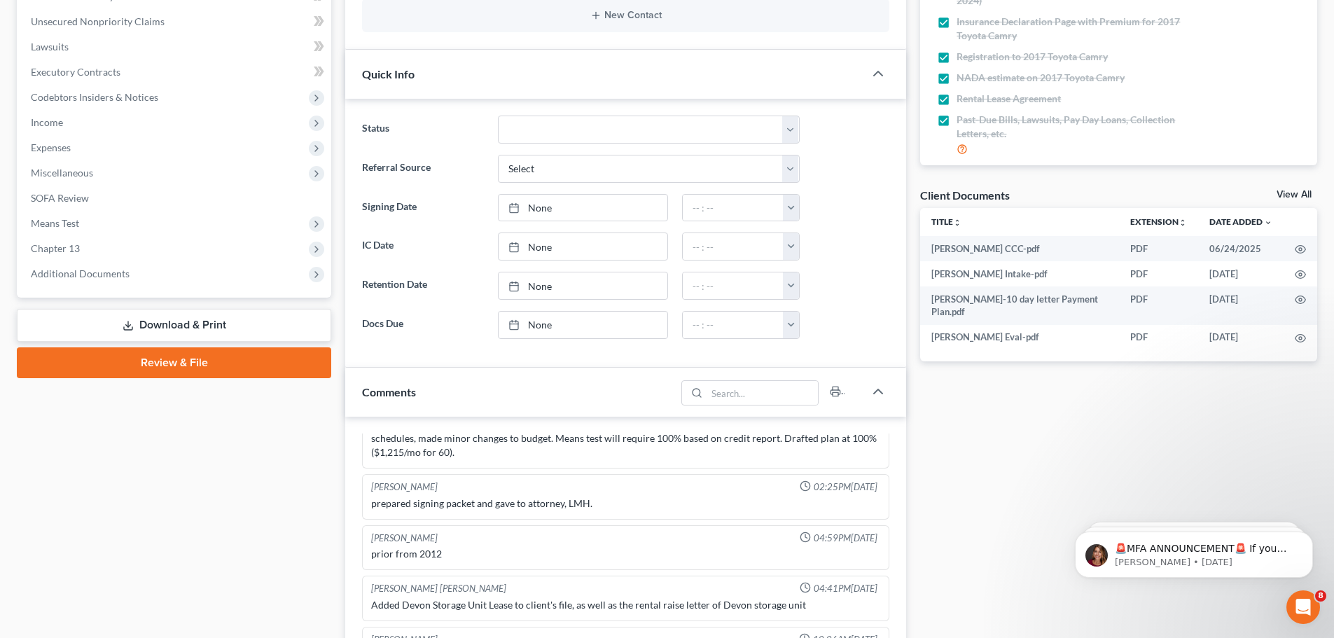
scroll to position [228, 0]
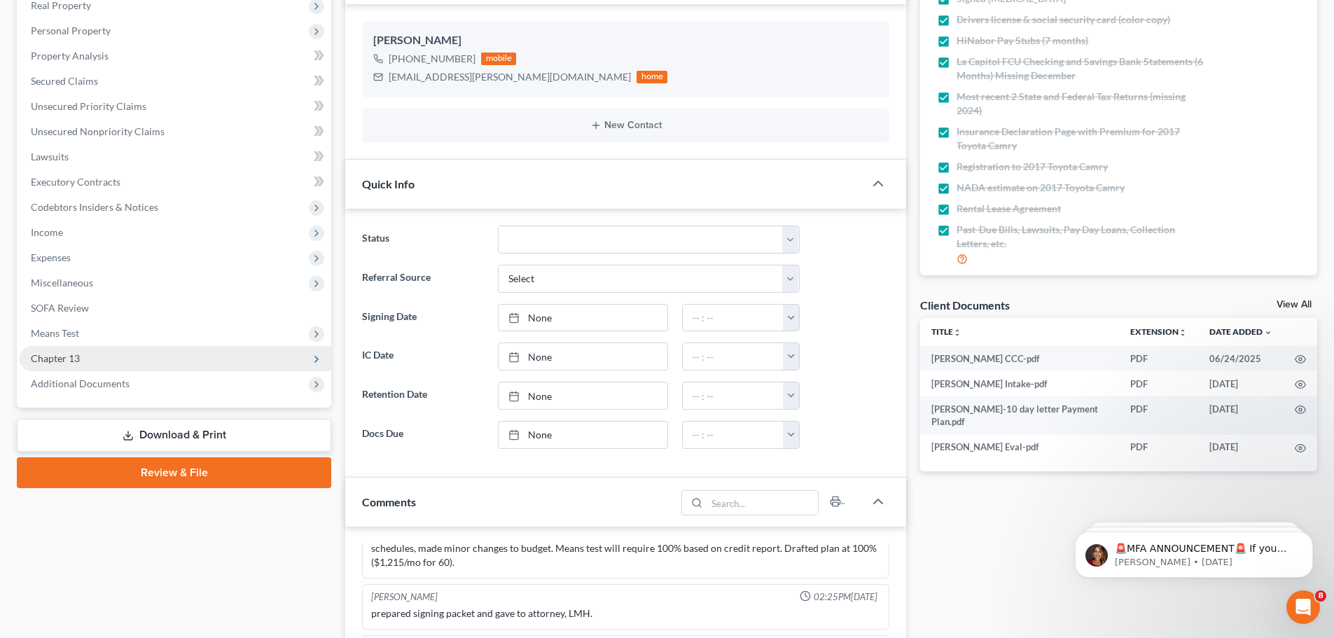
click at [275, 362] on span "Chapter 13" at bounding box center [176, 358] width 312 height 25
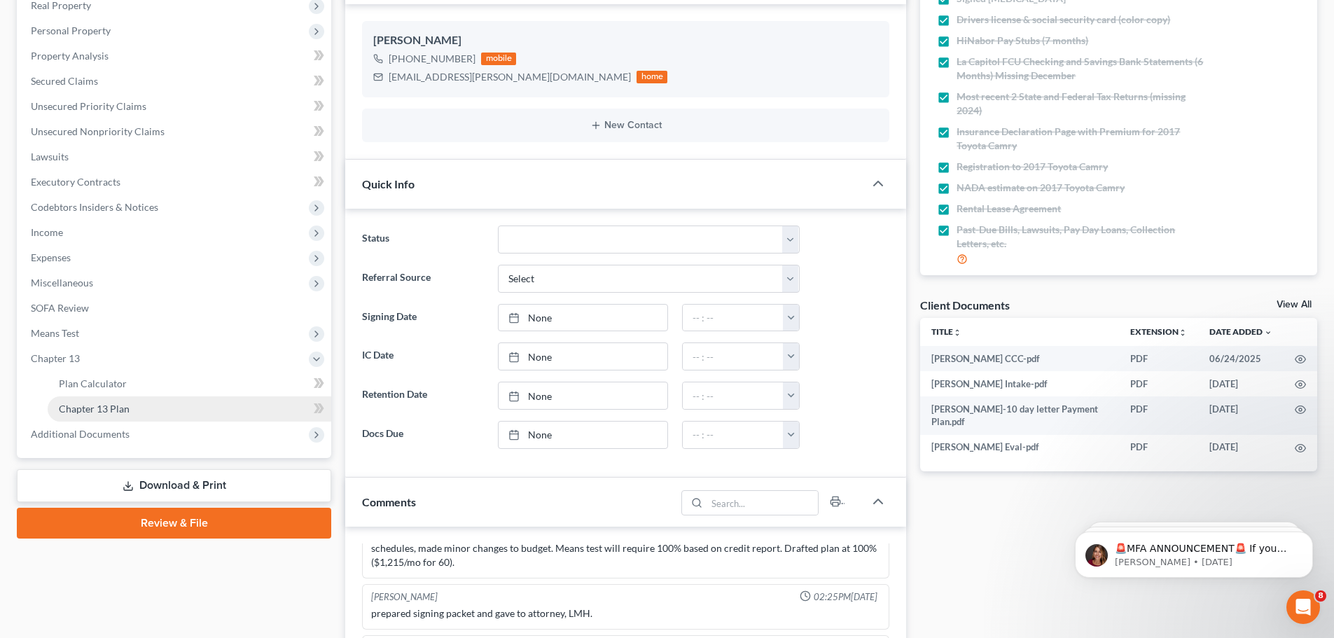
click at [196, 401] on link "Chapter 13 Plan" at bounding box center [190, 408] width 284 height 25
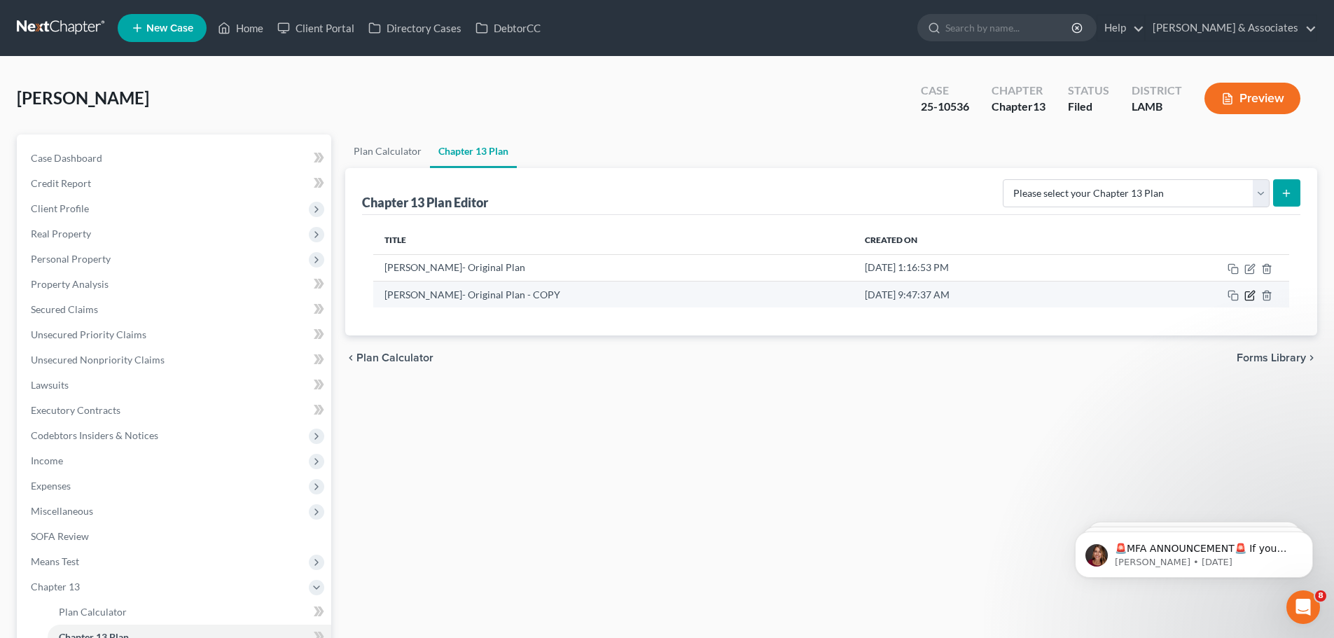
click at [1245, 293] on icon "button" at bounding box center [1250, 295] width 11 height 11
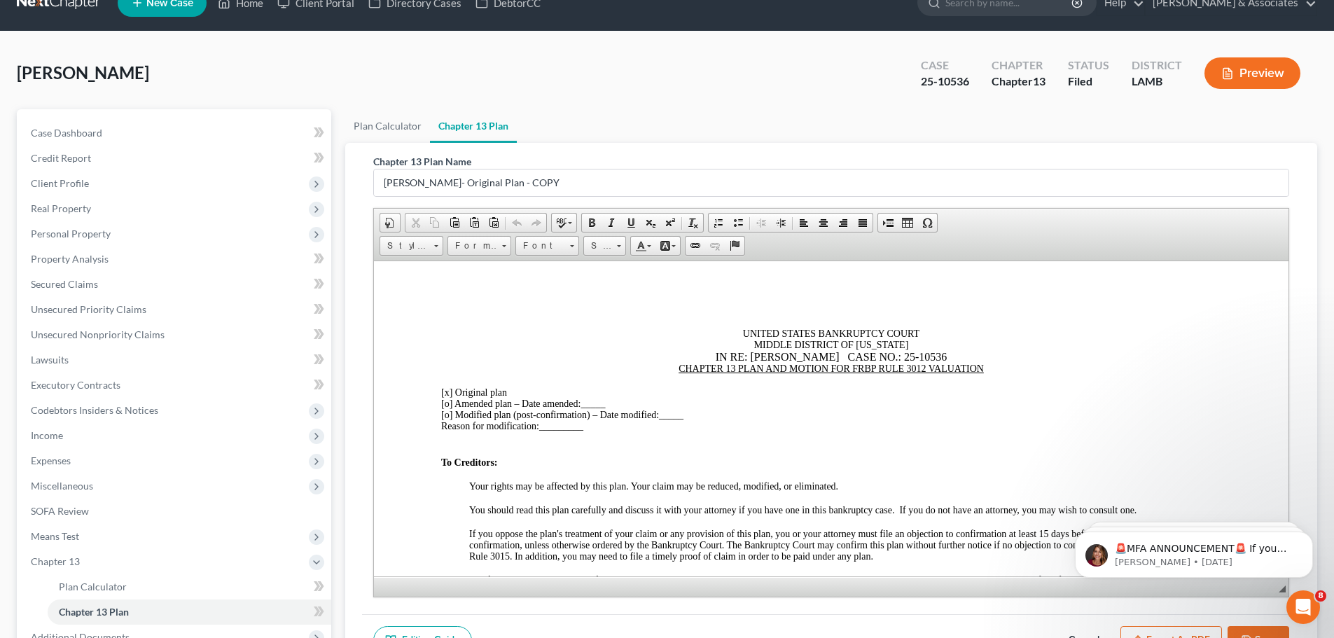
scroll to position [28, 0]
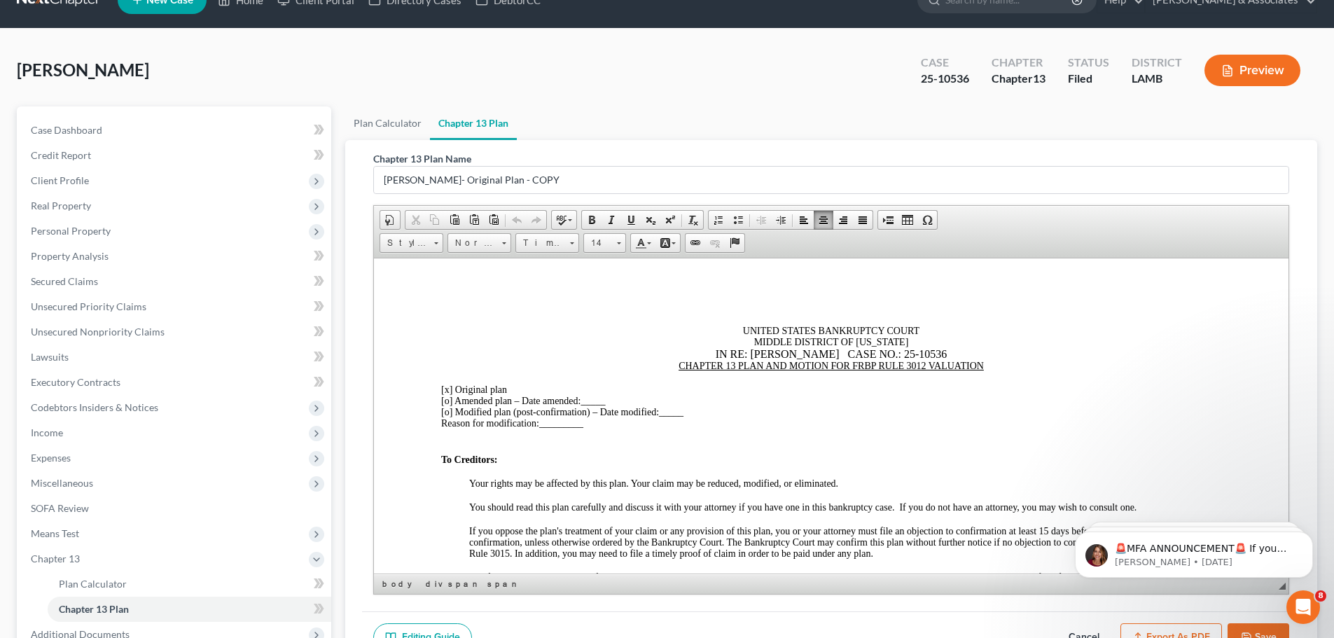
click at [1088, 395] on div "[o] Amended plan – Date amended: _____" at bounding box center [831, 400] width 780 height 11
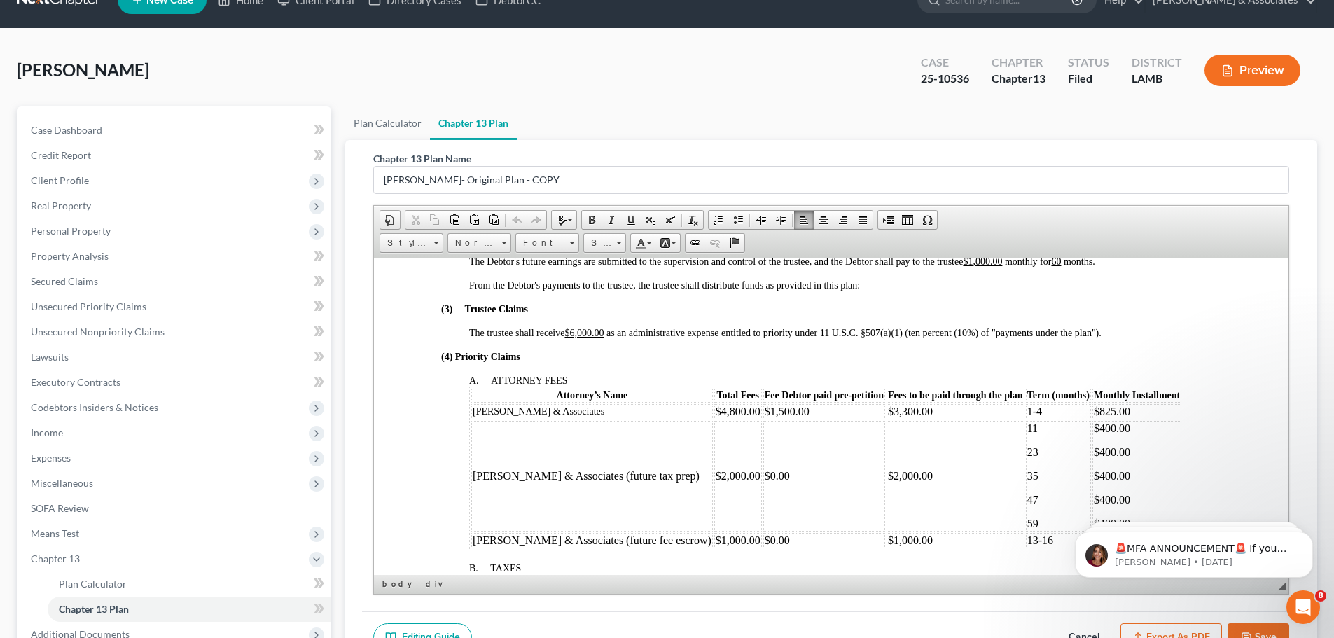
scroll to position [560, 0]
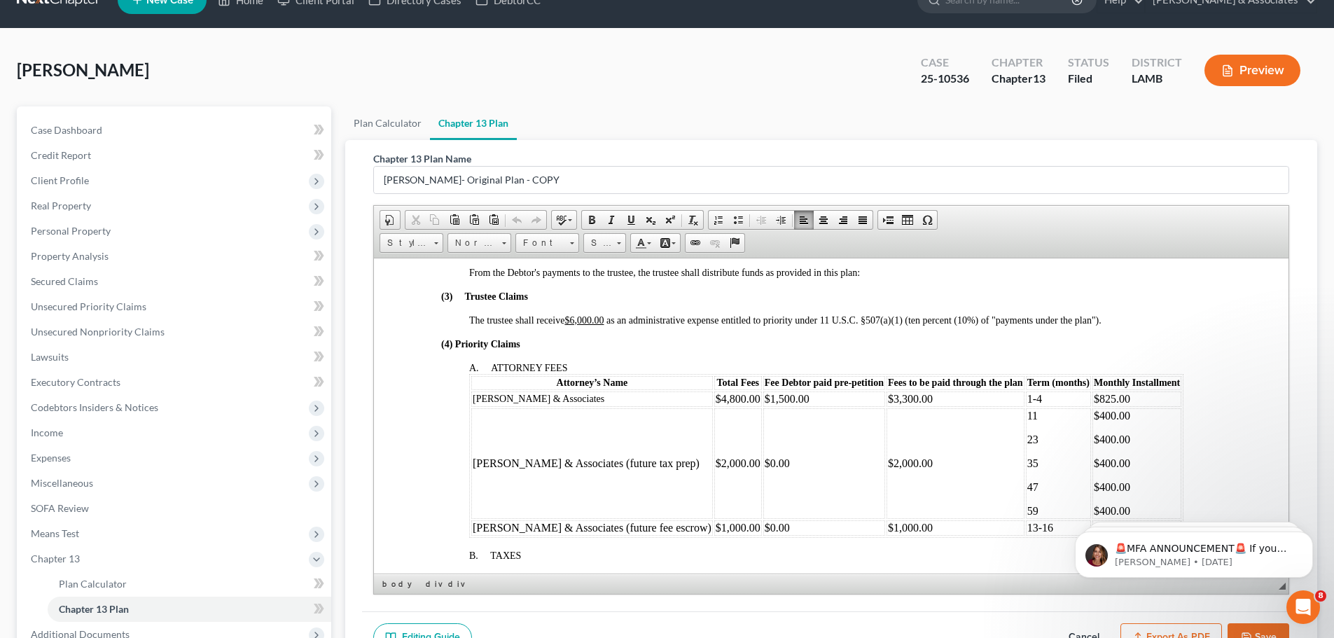
click at [70, 5] on link at bounding box center [62, -1] width 90 height 25
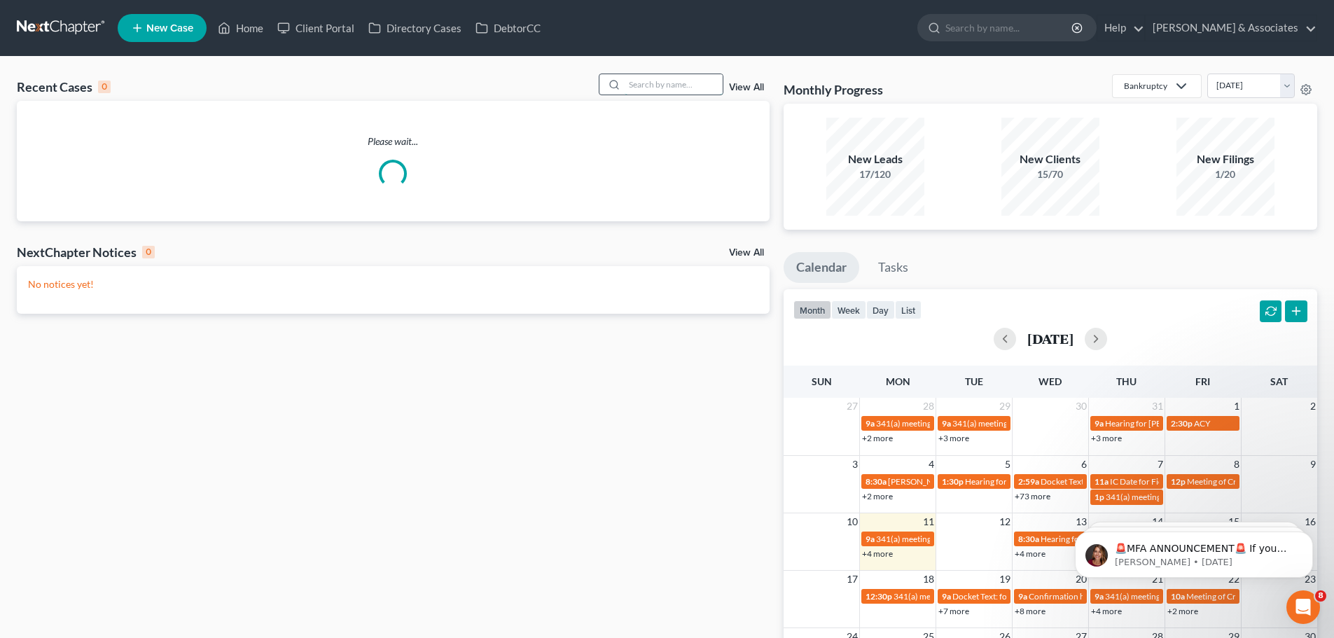
click at [653, 83] on input "search" at bounding box center [674, 84] width 98 height 20
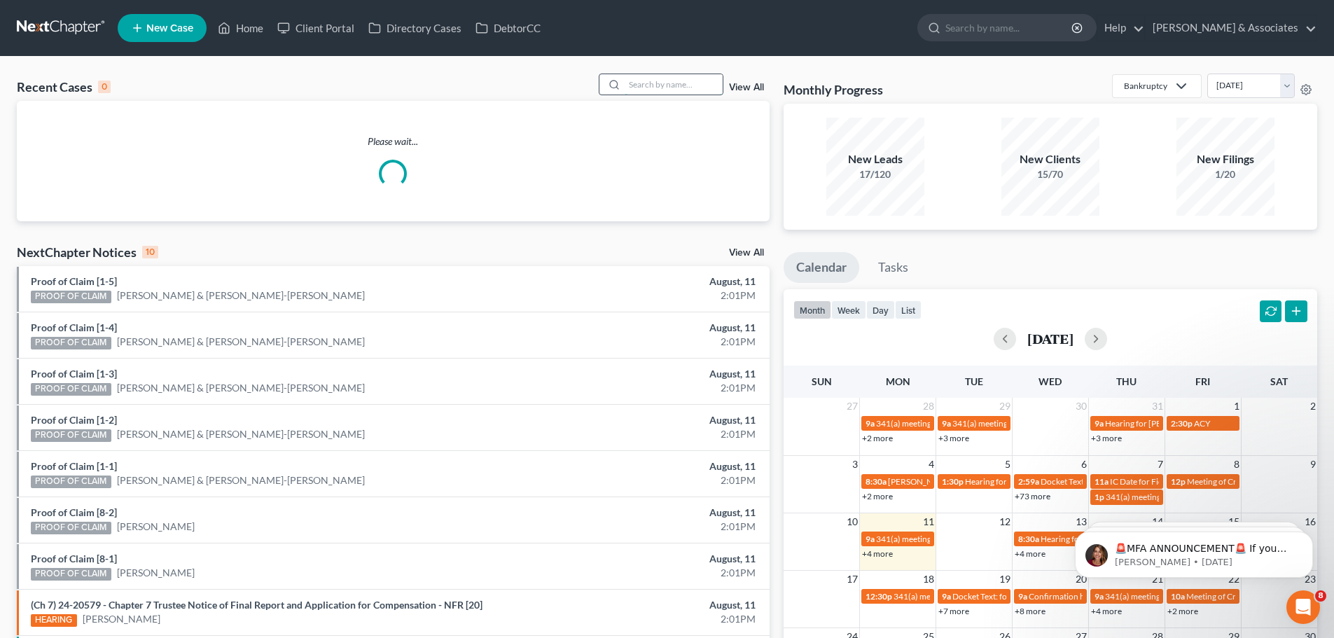
type input "w"
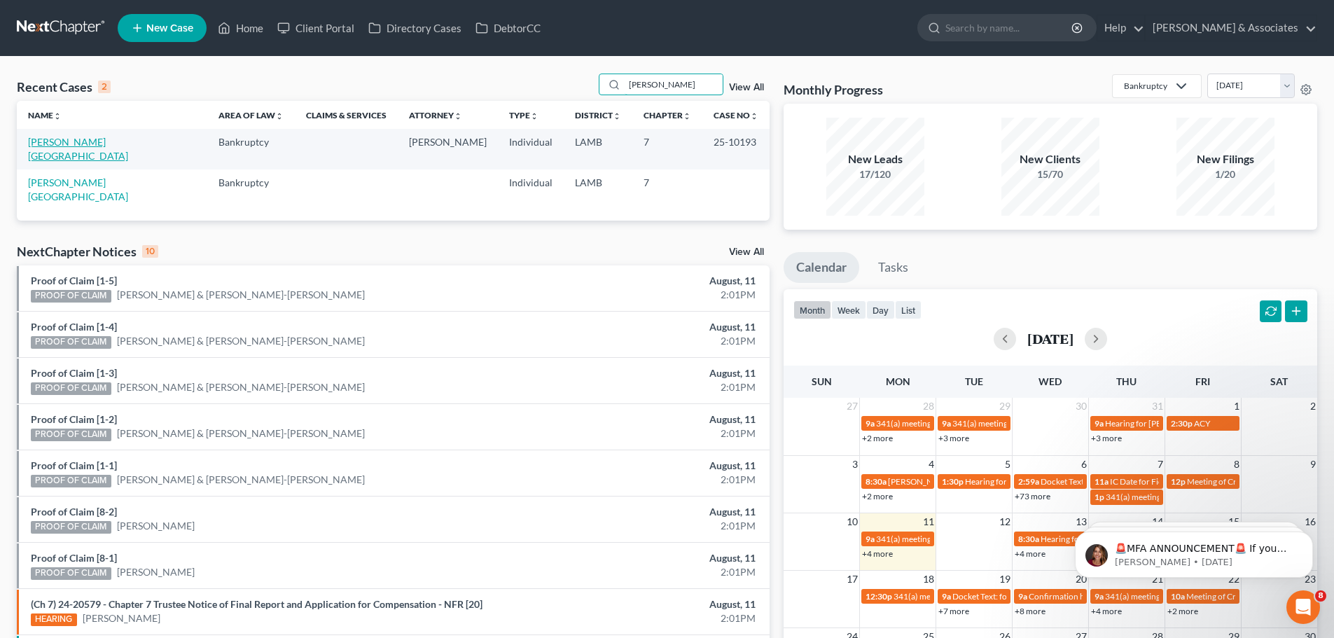
type input "[PERSON_NAME]"
click at [56, 141] on link "[PERSON_NAME][GEOGRAPHIC_DATA]" at bounding box center [78, 149] width 100 height 26
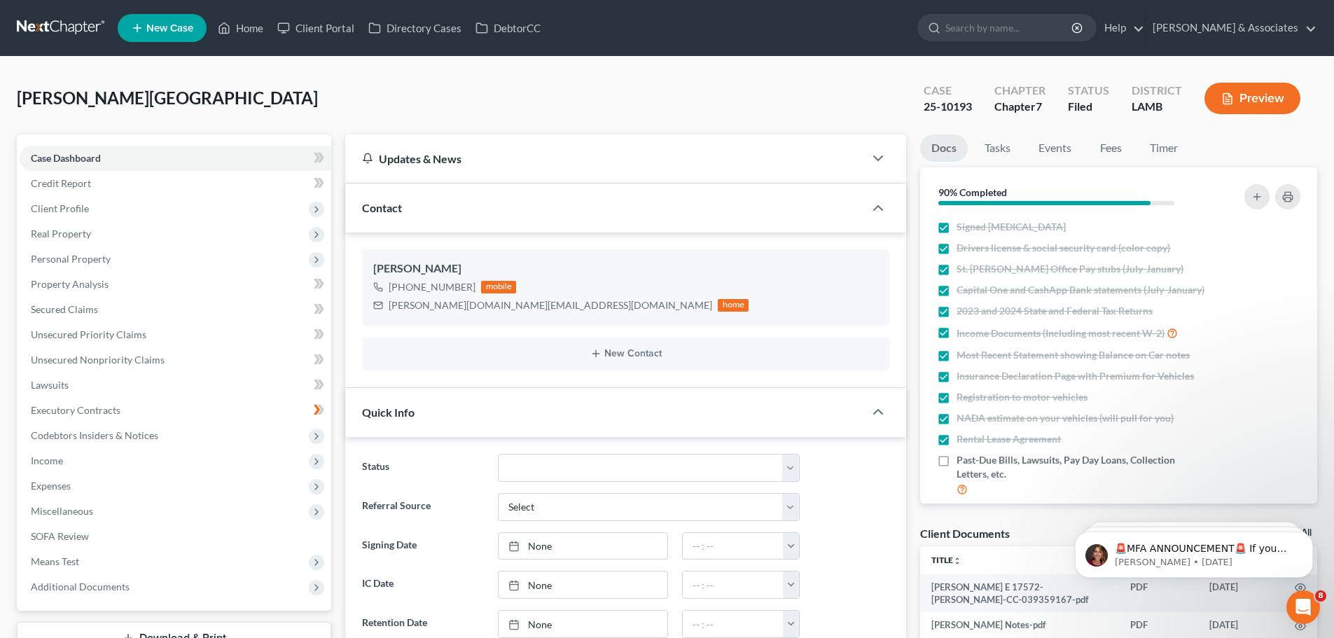
scroll to position [659, 0]
